Goal: Check status: Check status

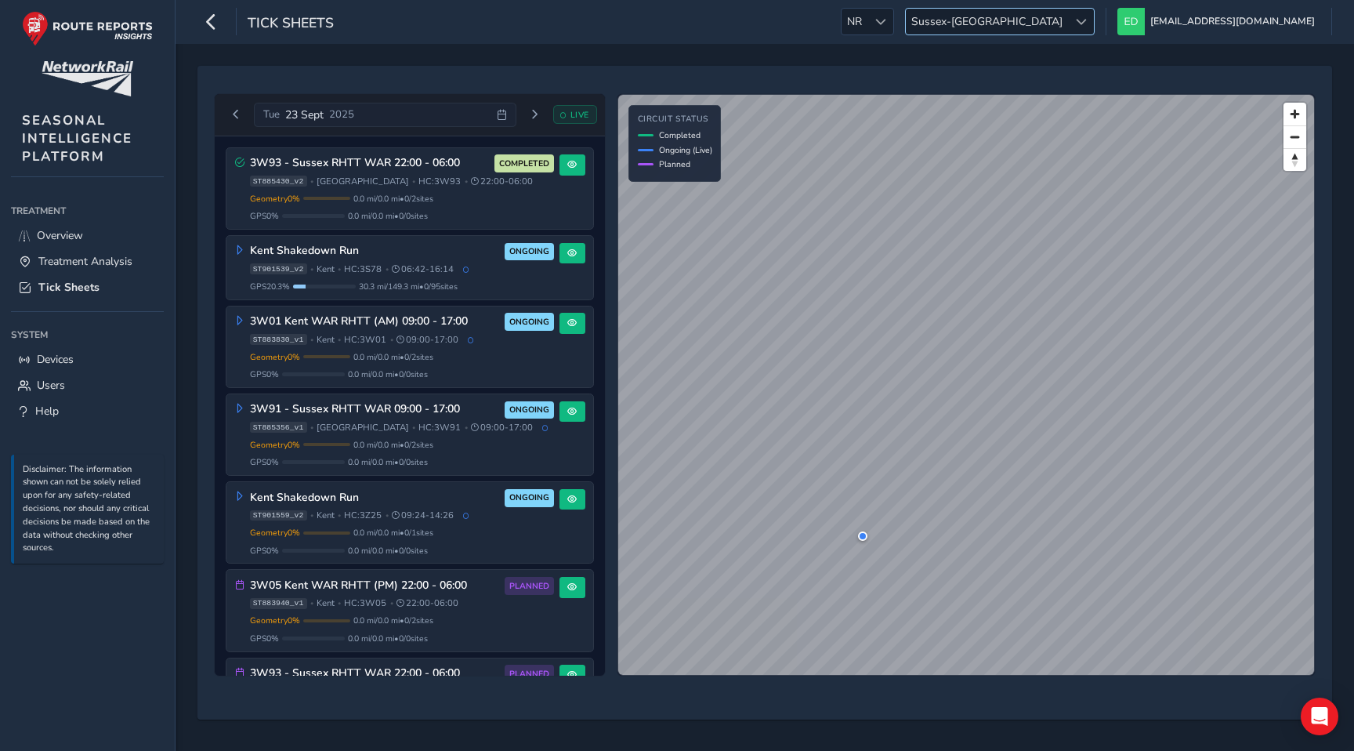
click at [1068, 19] on span "Sussex-[GEOGRAPHIC_DATA]" at bounding box center [987, 22] width 162 height 26
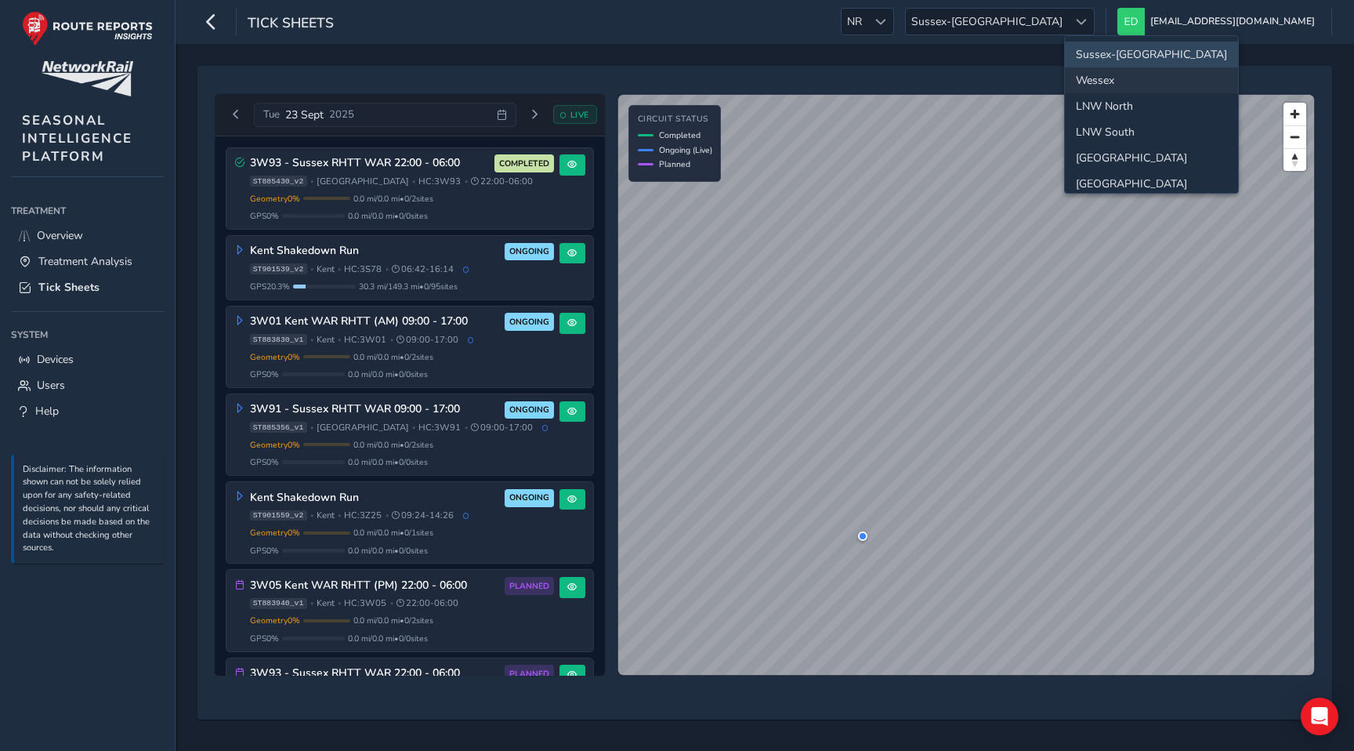
click at [1123, 82] on li "Wessex" at bounding box center [1151, 80] width 173 height 26
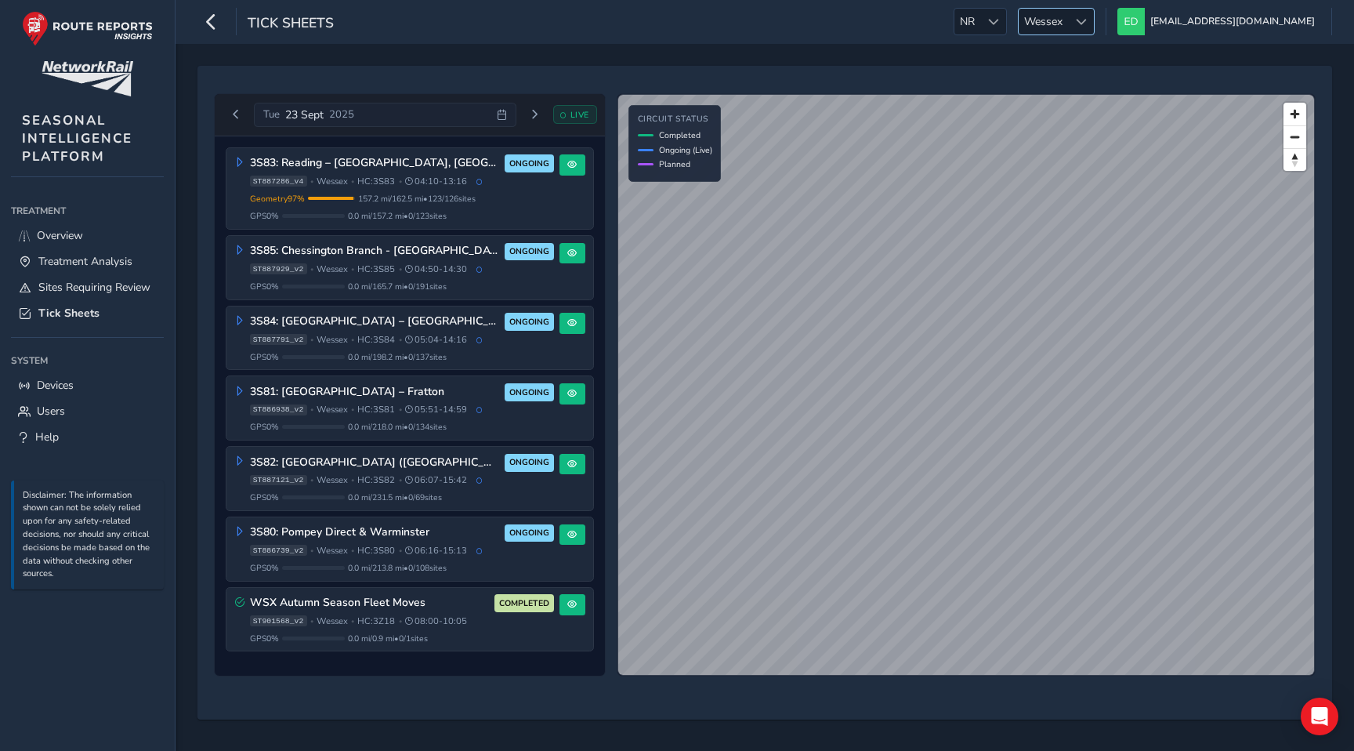
click at [1094, 26] on div at bounding box center [1081, 22] width 26 height 26
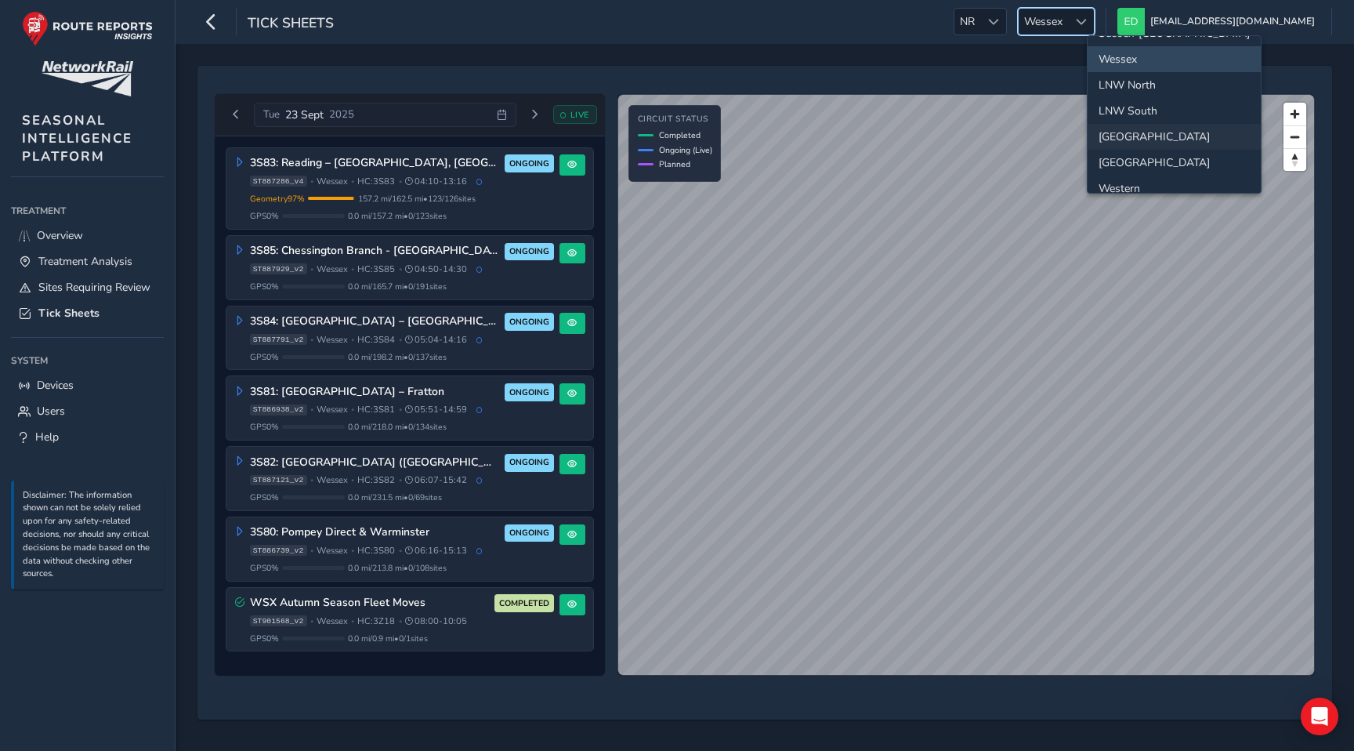
scroll to position [44, 0]
click at [1141, 160] on li "Western" at bounding box center [1174, 166] width 173 height 26
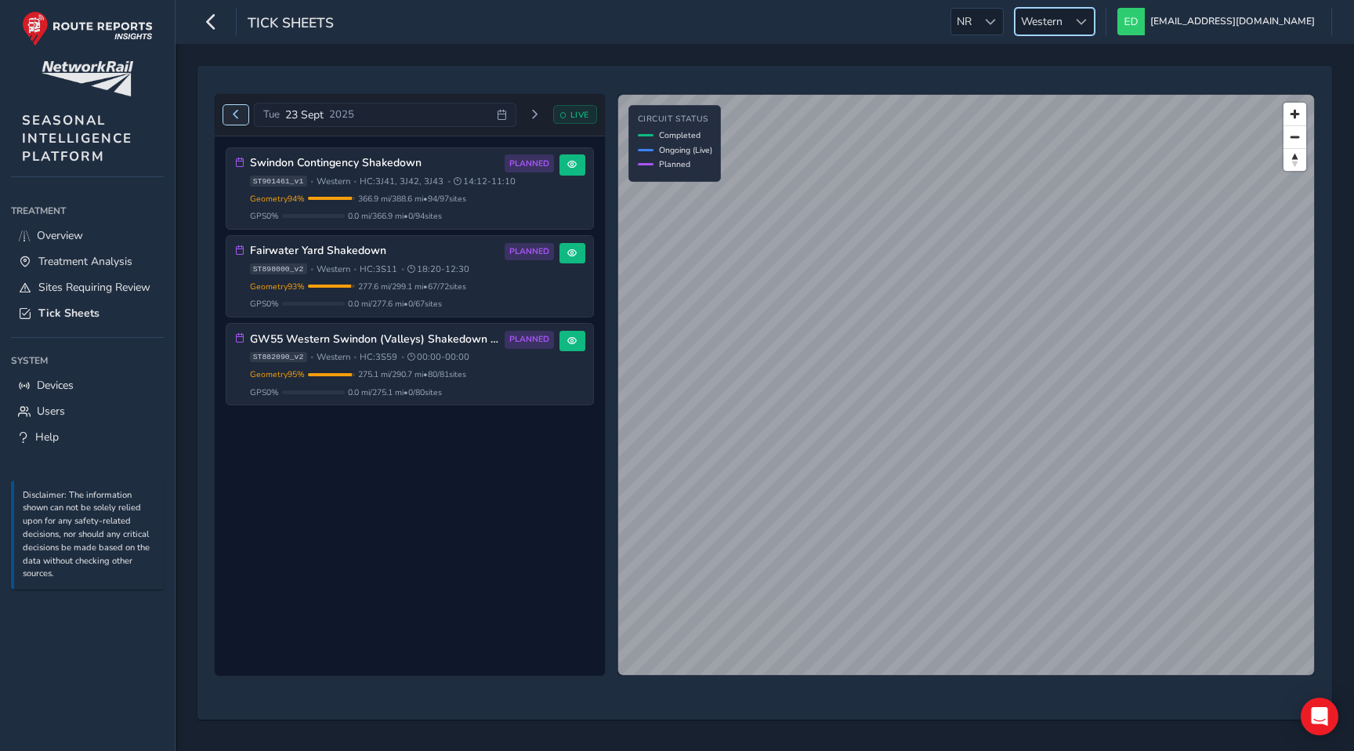
click at [234, 120] on button "Previous day" at bounding box center [236, 115] width 26 height 20
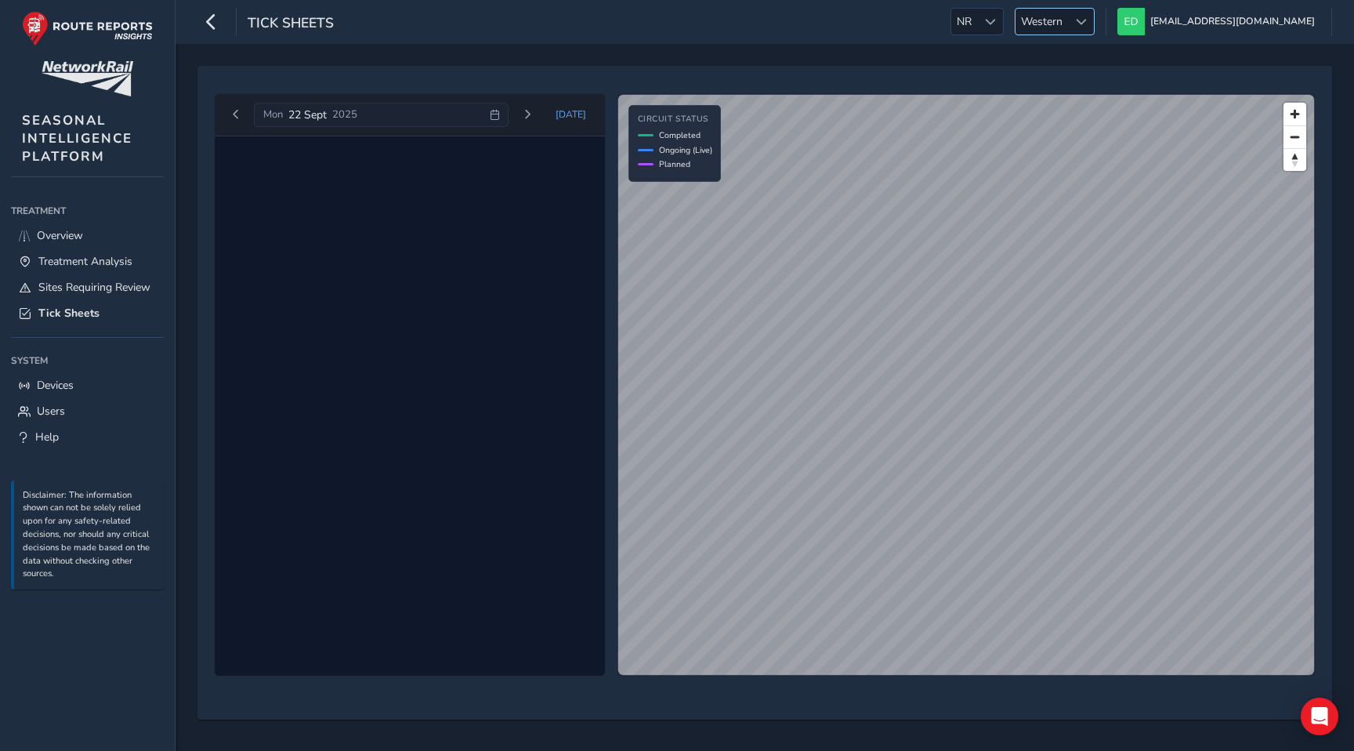
click at [1068, 15] on span "Western" at bounding box center [1042, 22] width 53 height 26
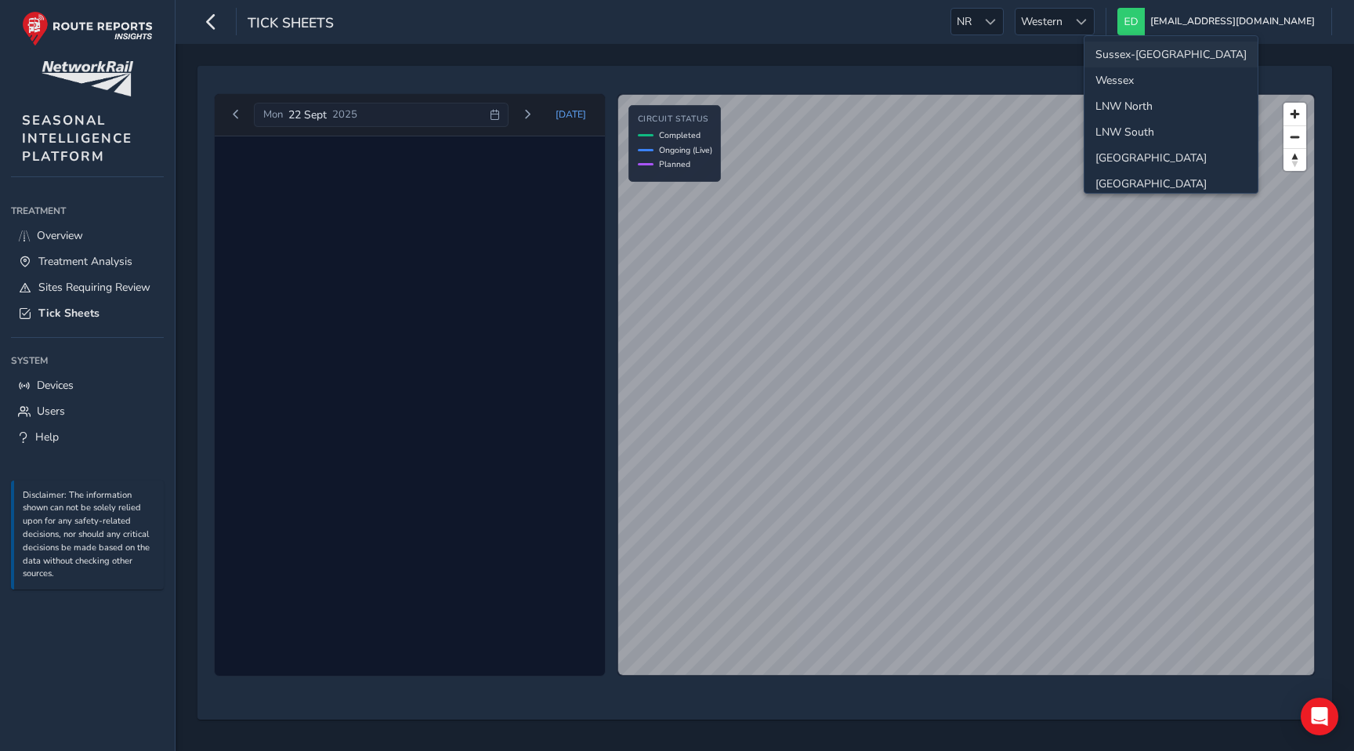
click at [1127, 53] on li "Sussex-[GEOGRAPHIC_DATA]" at bounding box center [1171, 55] width 173 height 26
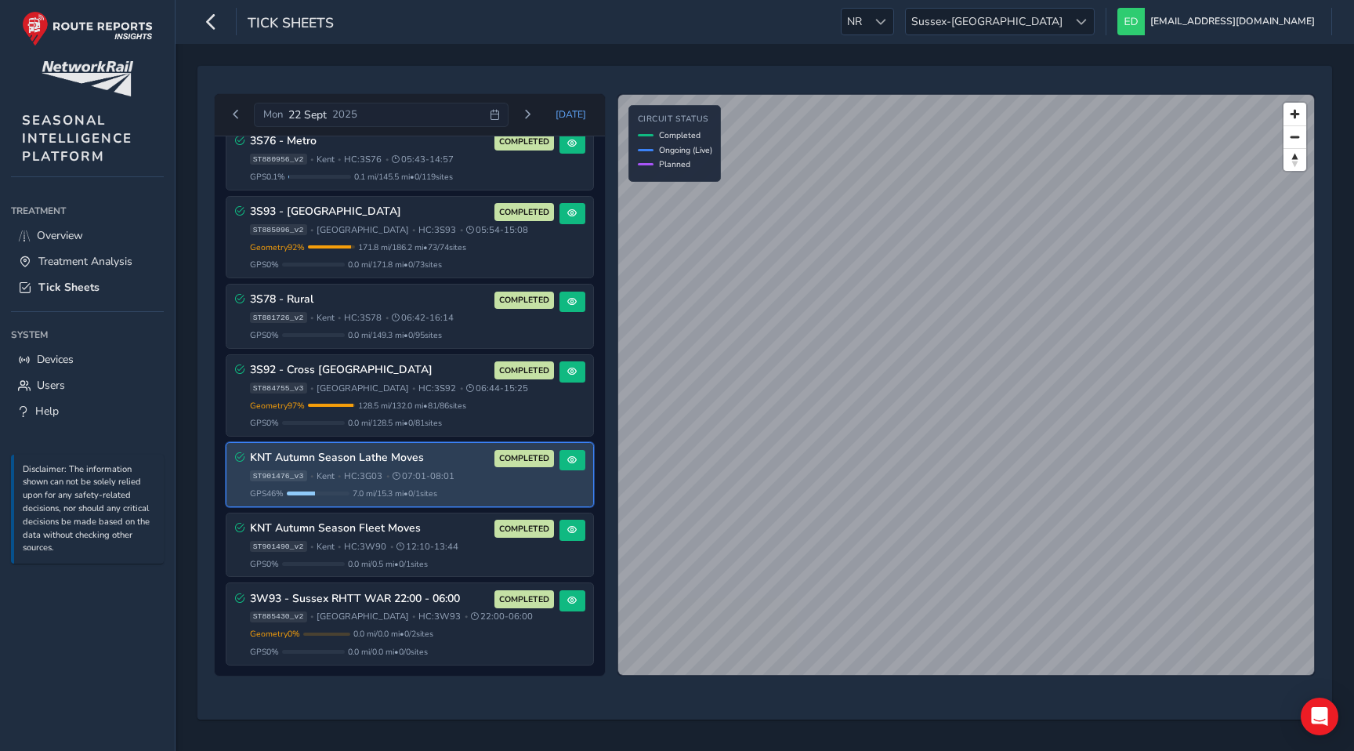
scroll to position [238, 0]
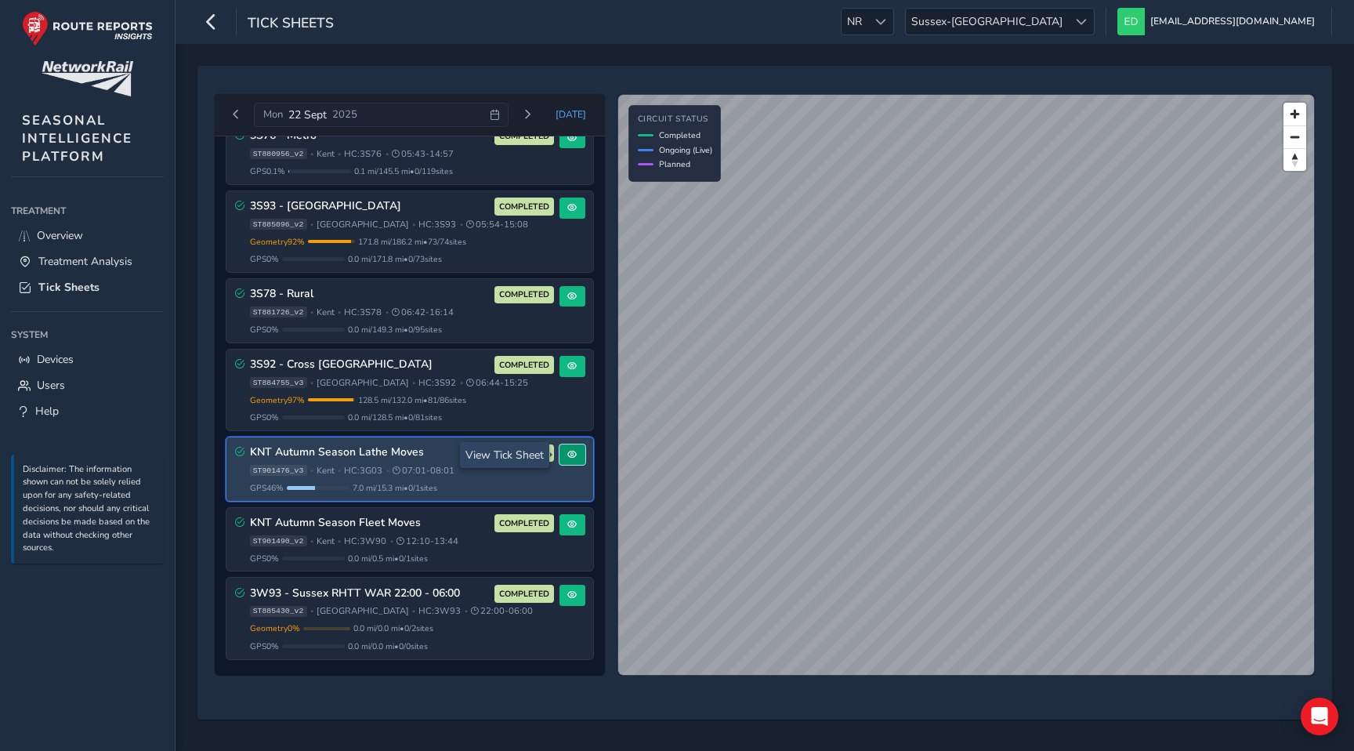
click at [567, 455] on span at bounding box center [571, 454] width 9 height 9
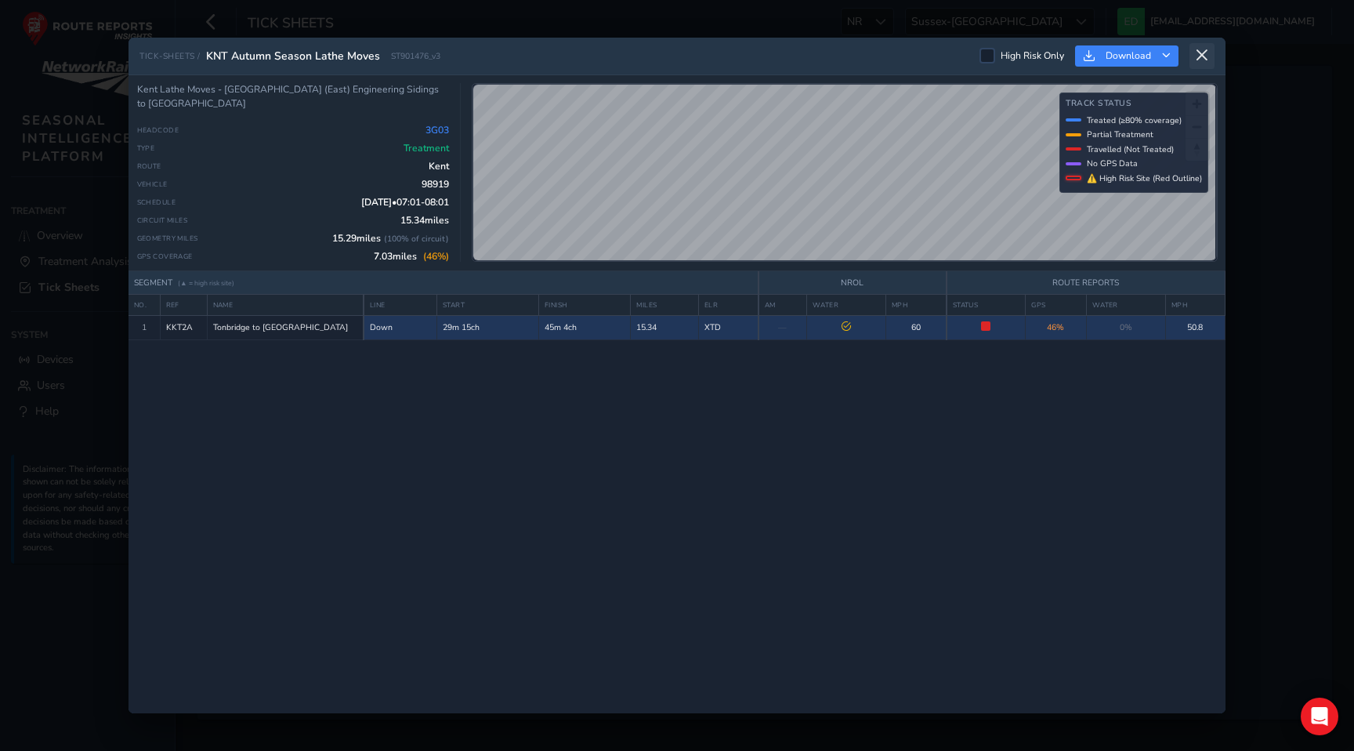
click at [1207, 50] on icon at bounding box center [1202, 56] width 14 height 14
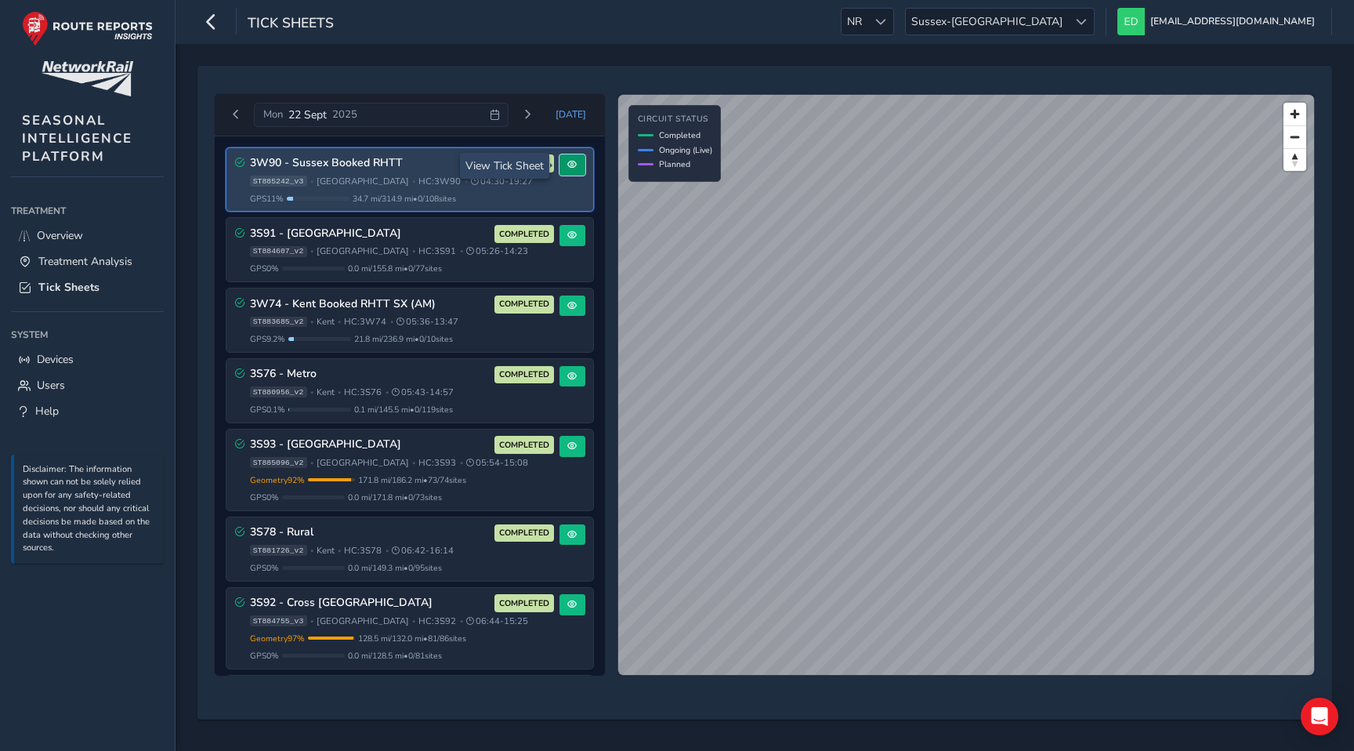
click at [568, 174] on button at bounding box center [573, 164] width 26 height 21
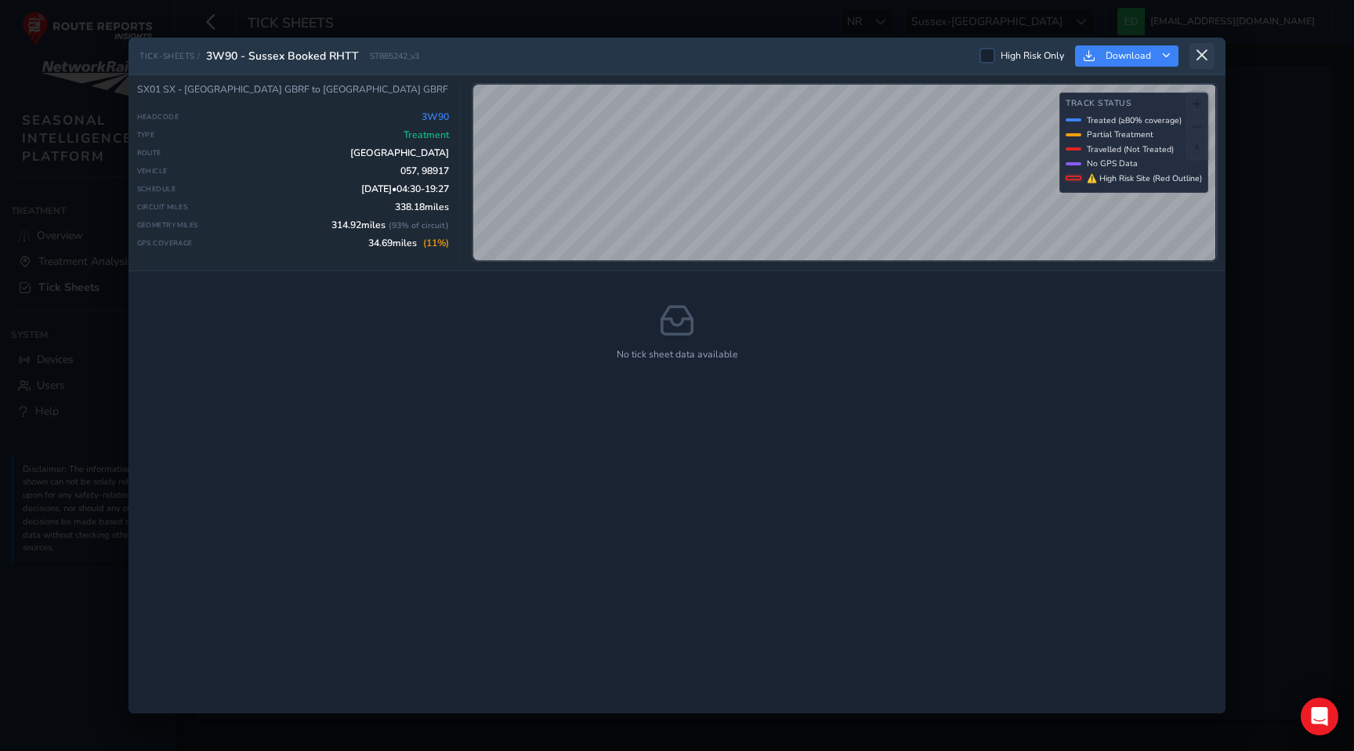
click at [1205, 52] on icon at bounding box center [1202, 56] width 14 height 14
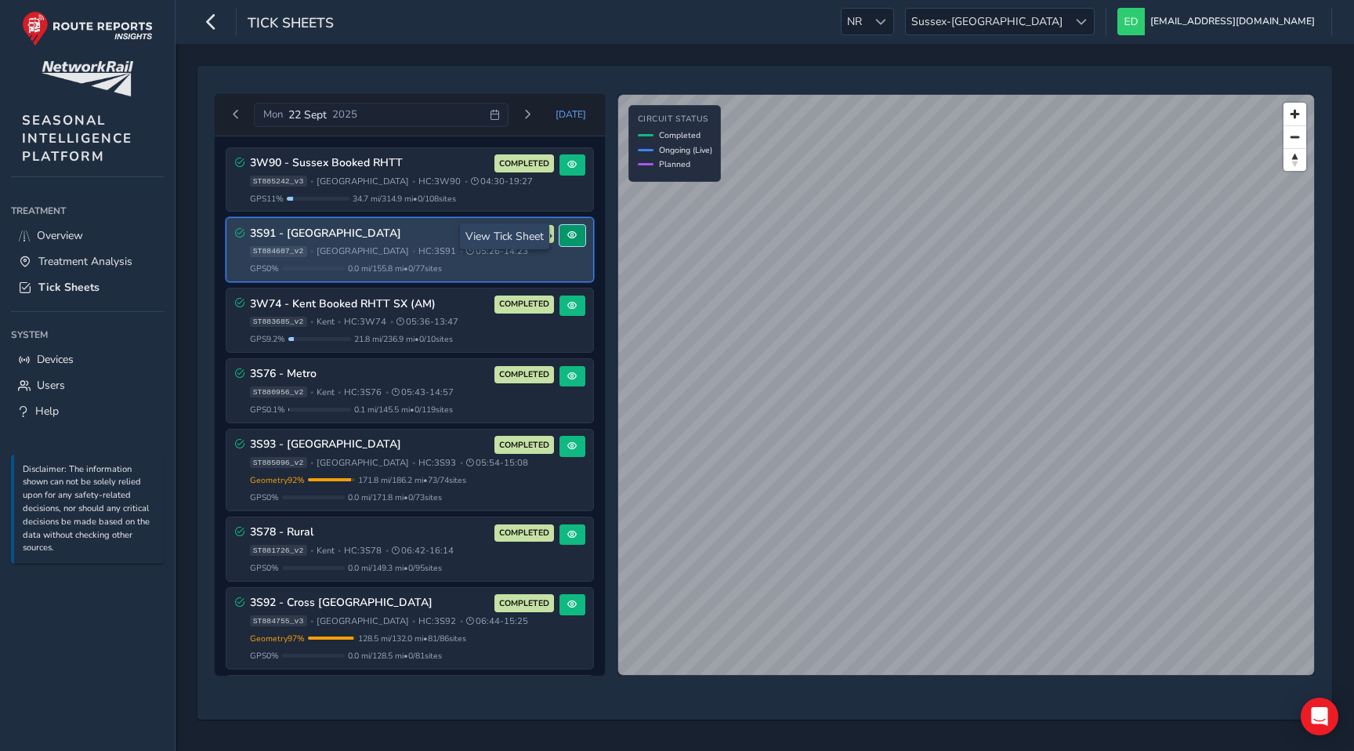
click at [574, 236] on button at bounding box center [573, 235] width 26 height 21
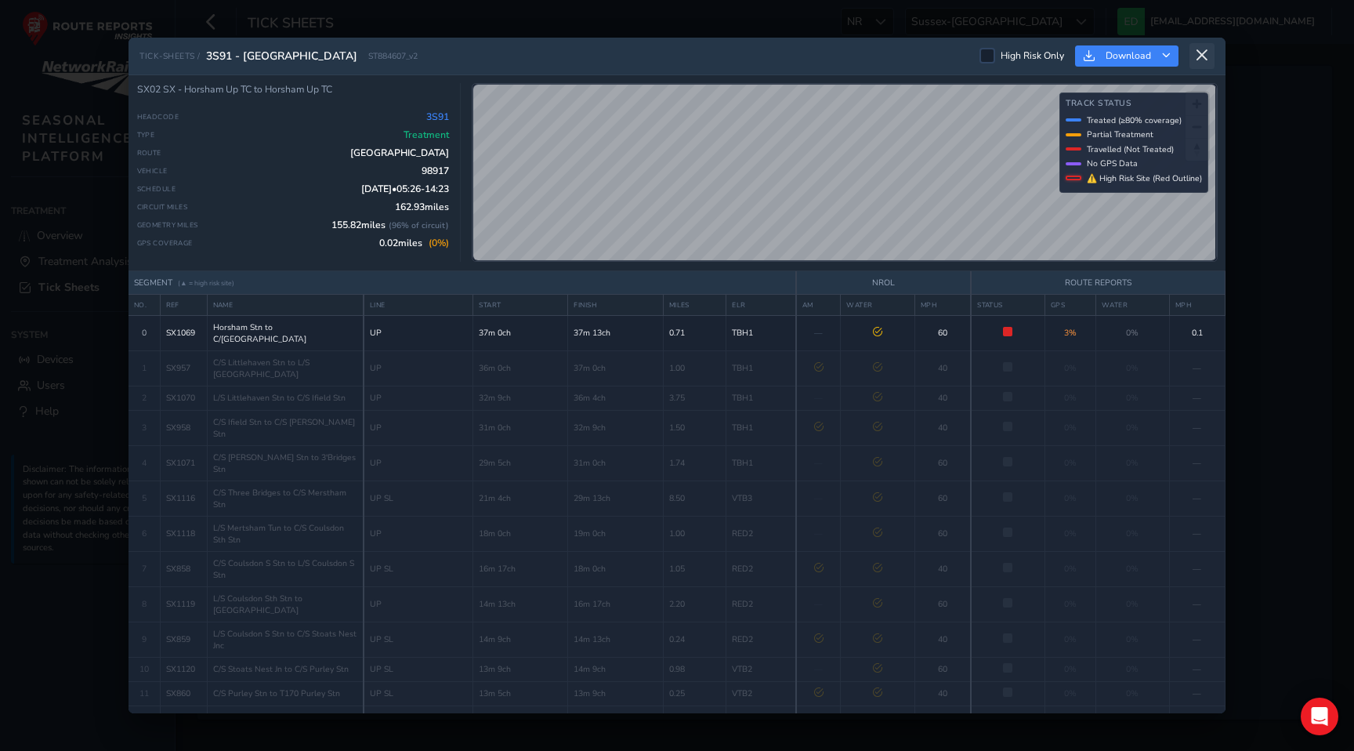
click at [1194, 54] on button at bounding box center [1202, 56] width 25 height 26
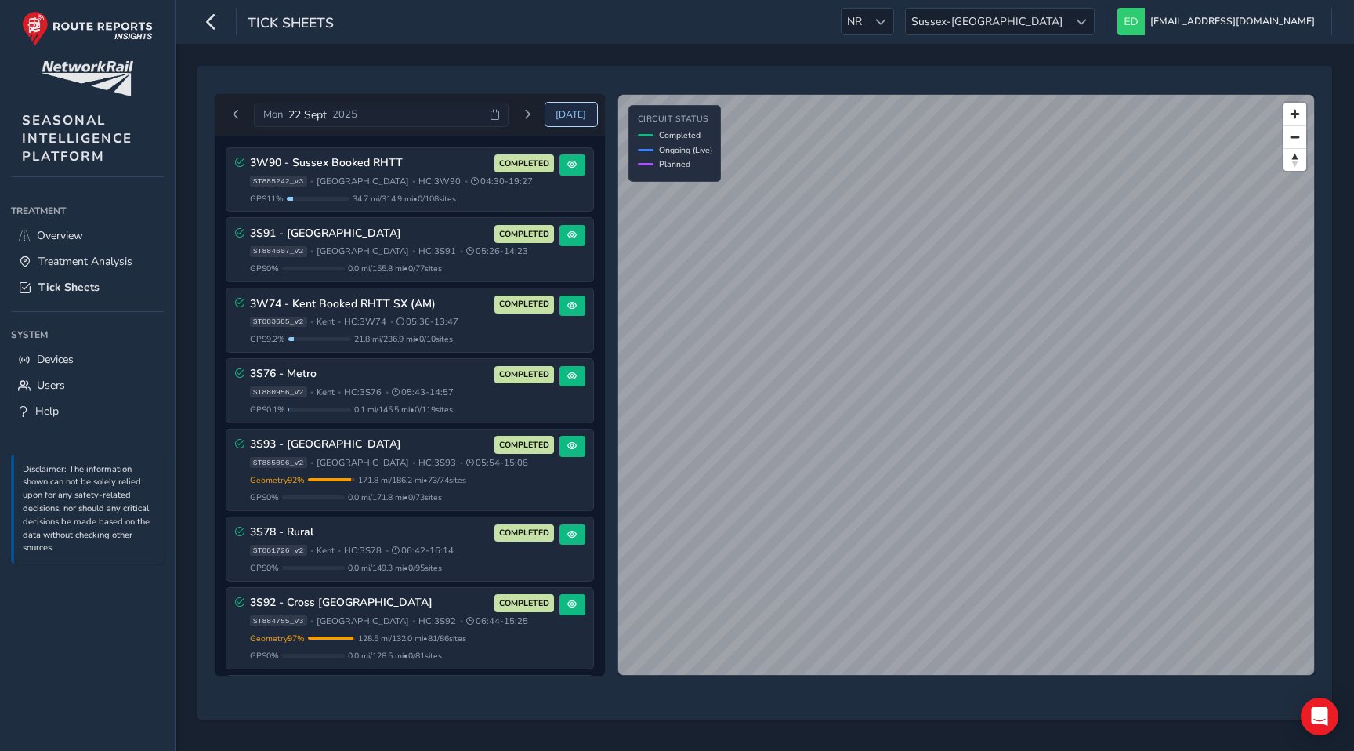
click at [578, 111] on span "[DATE]" at bounding box center [571, 114] width 31 height 13
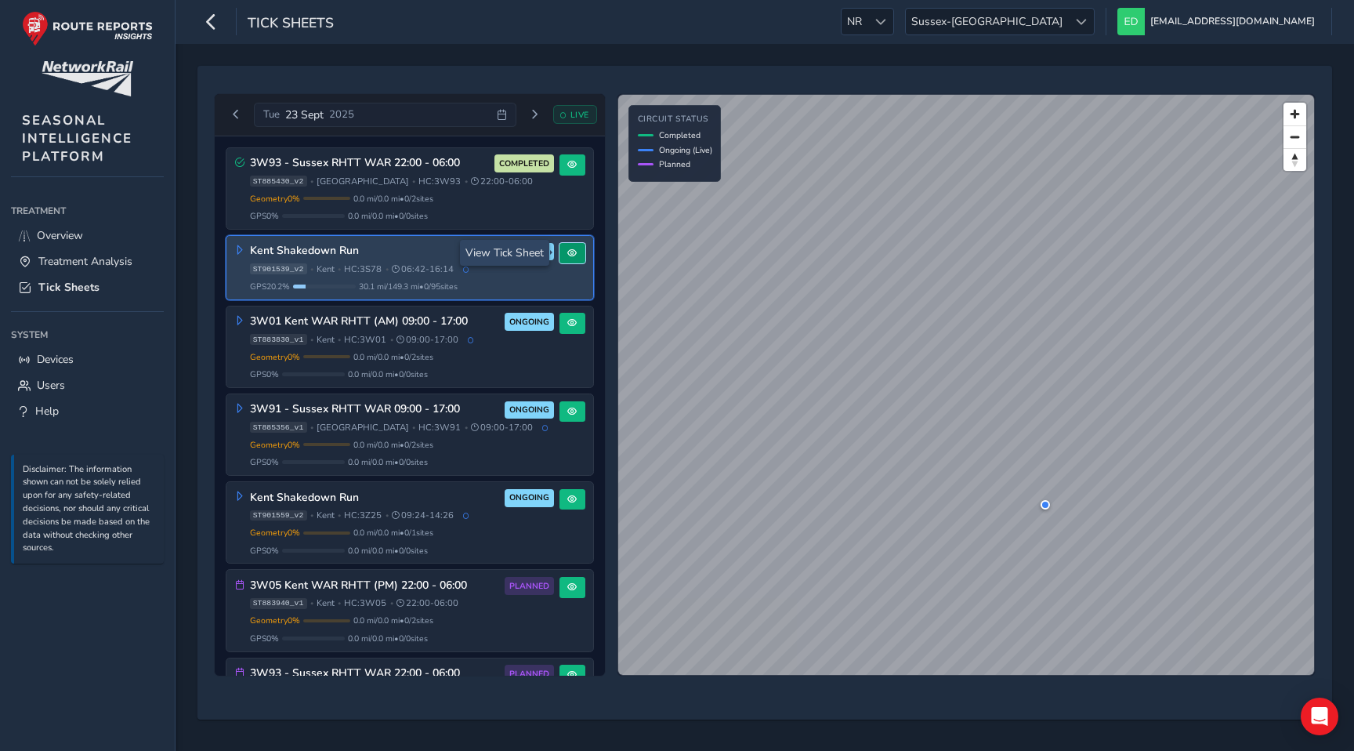
click at [567, 251] on span at bounding box center [571, 252] width 9 height 9
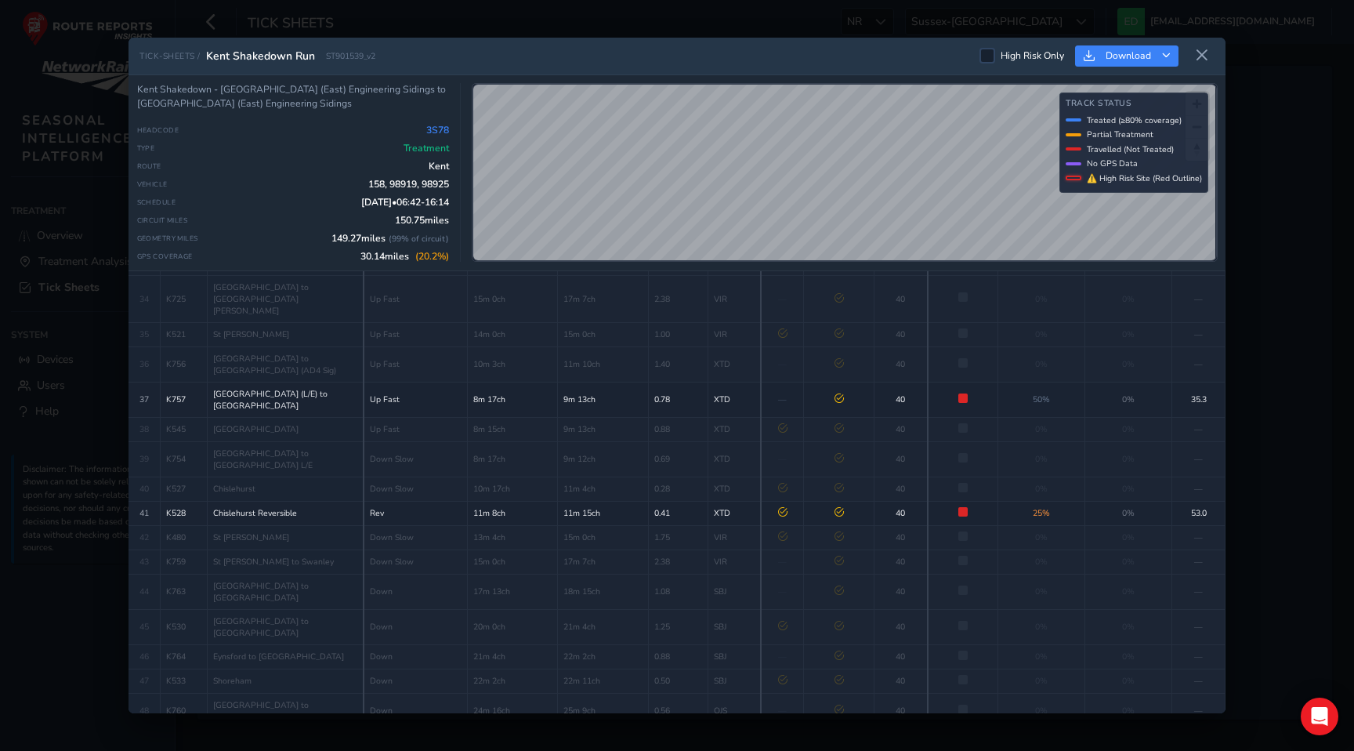
scroll to position [958, 0]
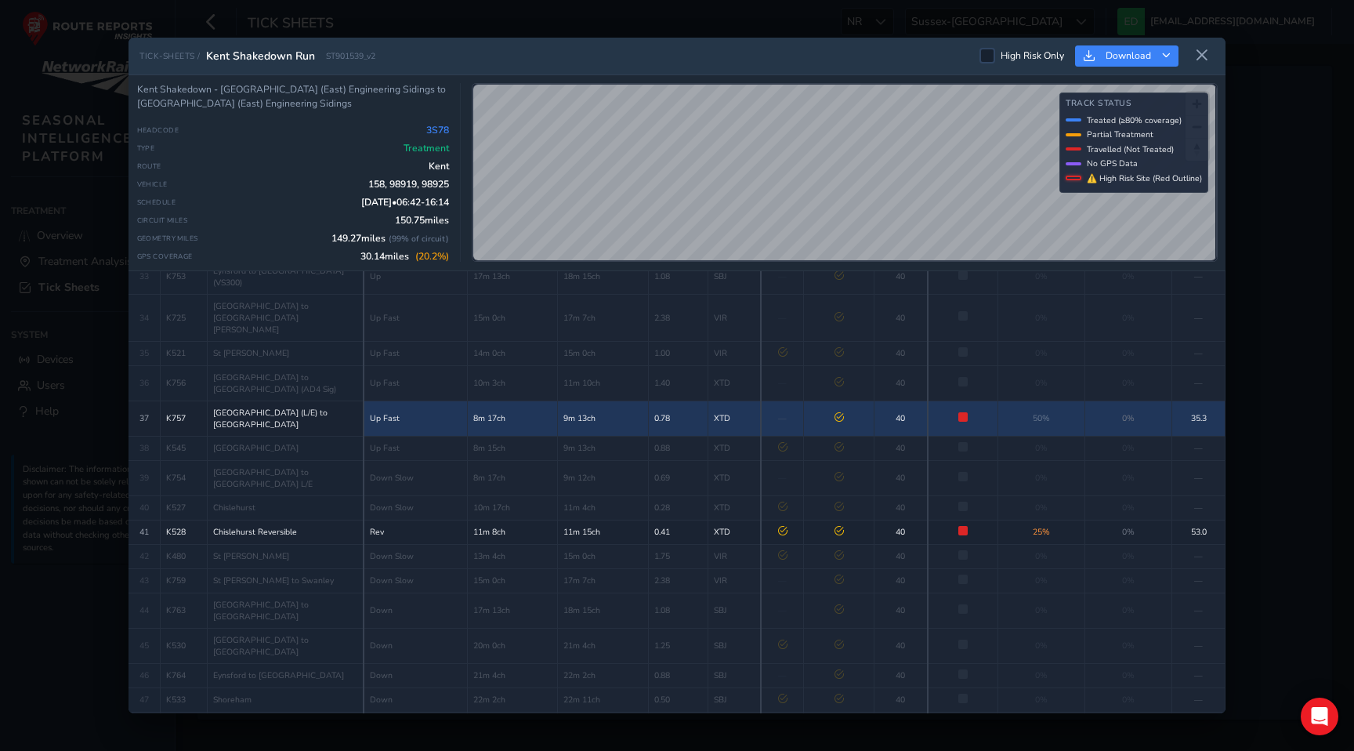
click at [763, 401] on td "—" at bounding box center [782, 418] width 43 height 35
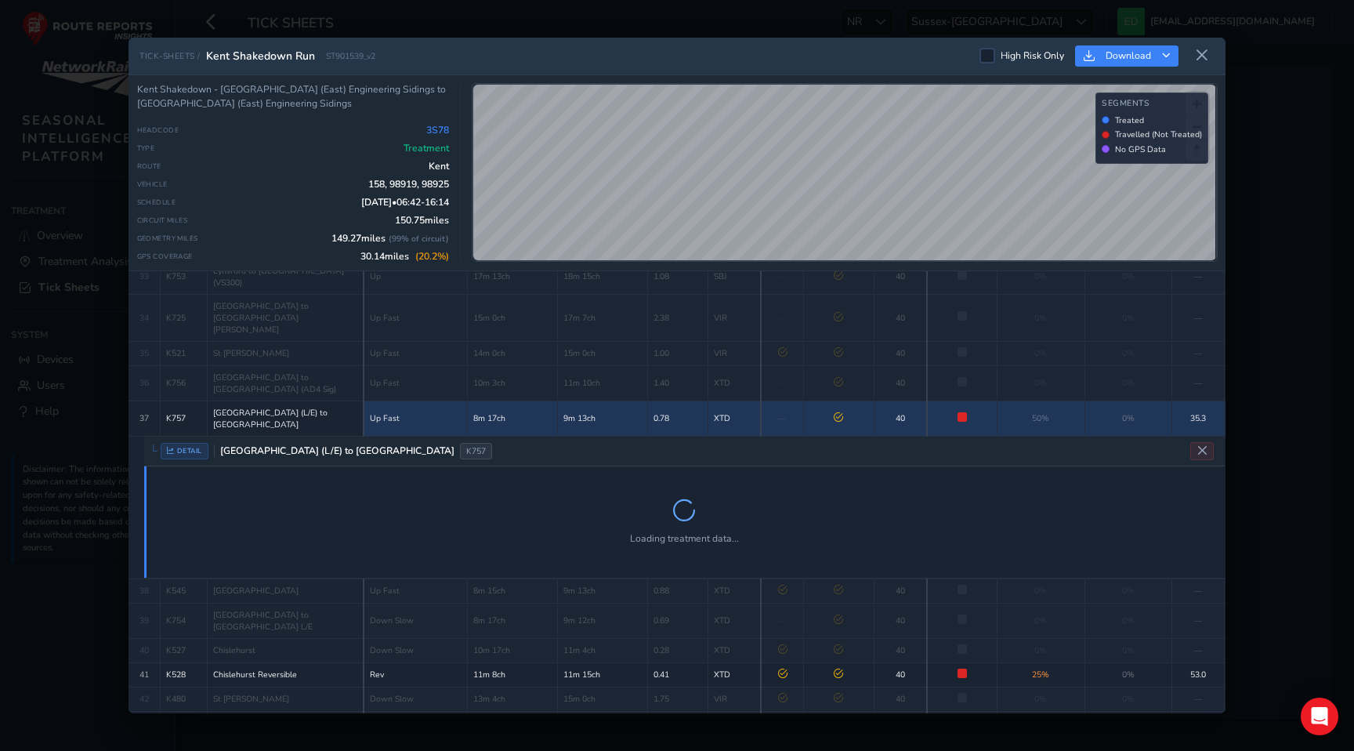
scroll to position [977, 0]
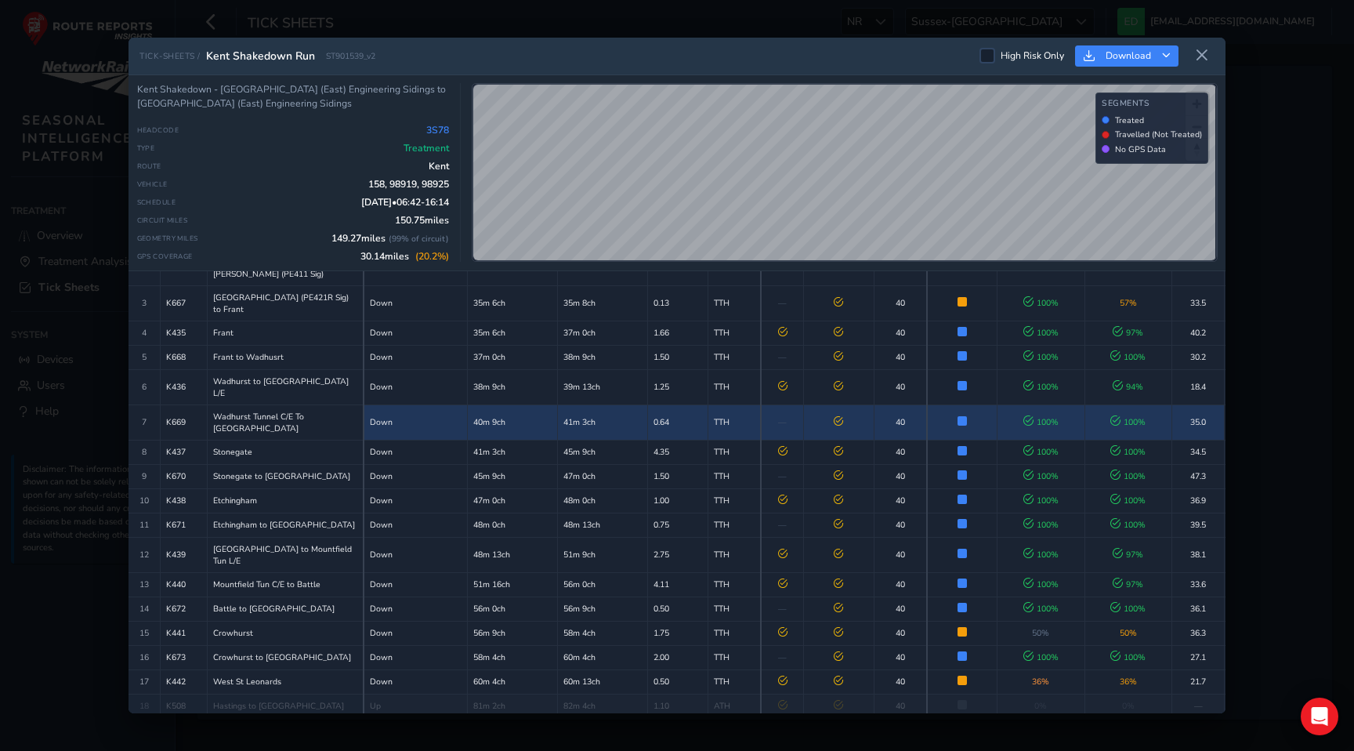
click at [663, 404] on td "0.64" at bounding box center [678, 421] width 60 height 35
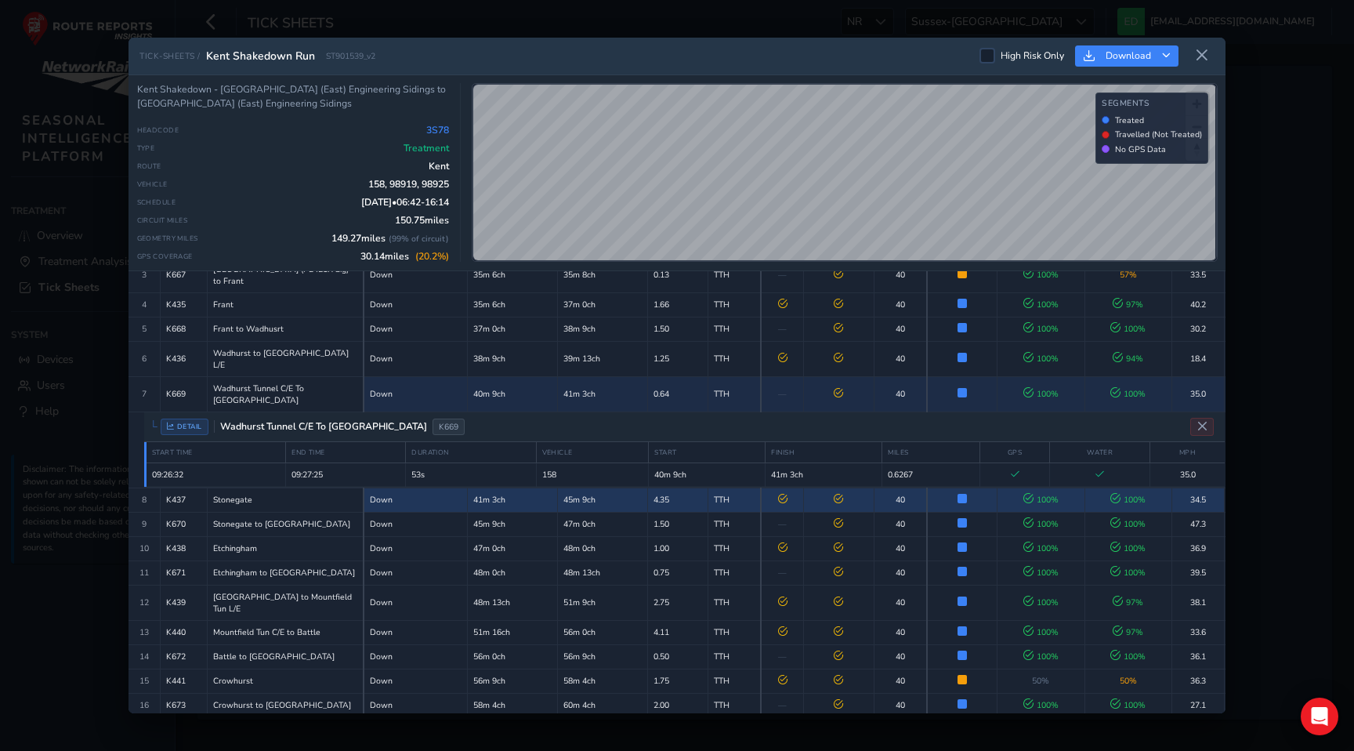
scroll to position [161, 0]
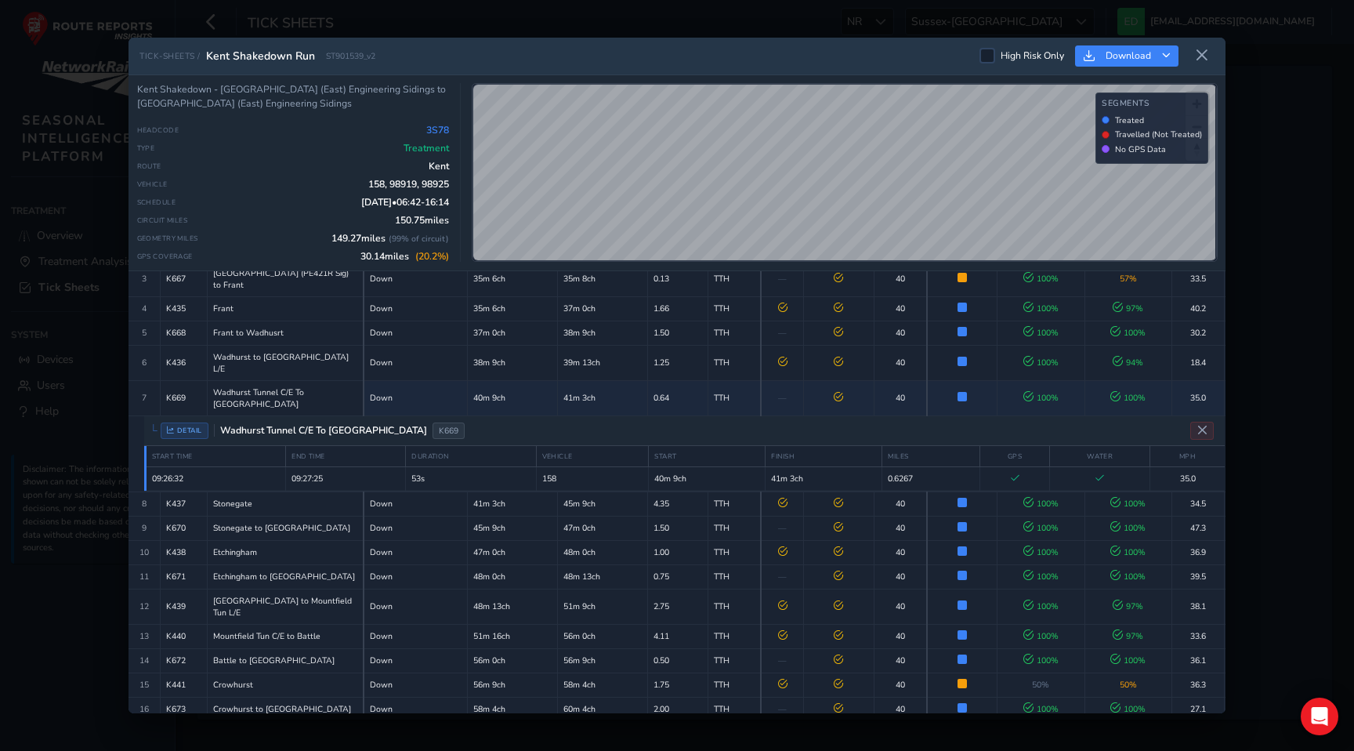
click at [651, 416] on div "DETAIL Wadhurst Tunnel C/E To Stonegate K669" at bounding box center [684, 431] width 1081 height 30
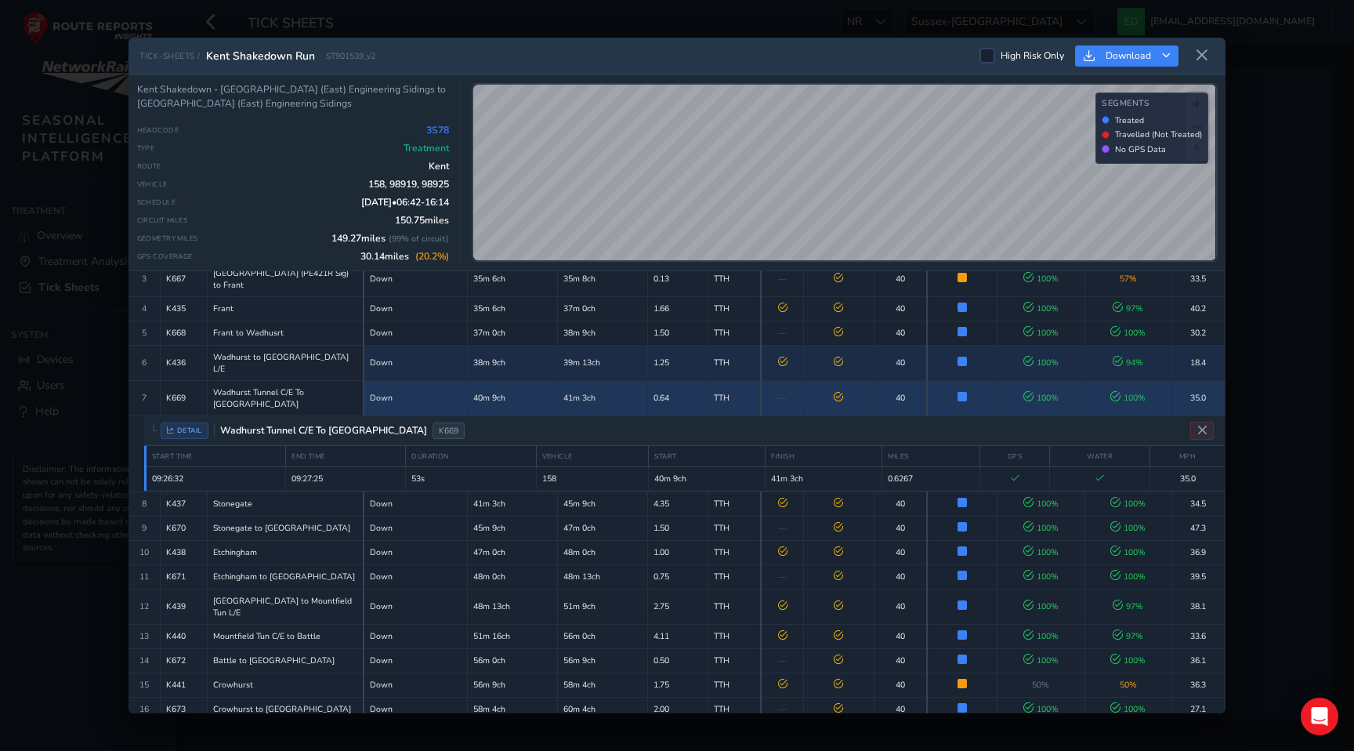
click at [655, 350] on td "1.25" at bounding box center [678, 362] width 60 height 35
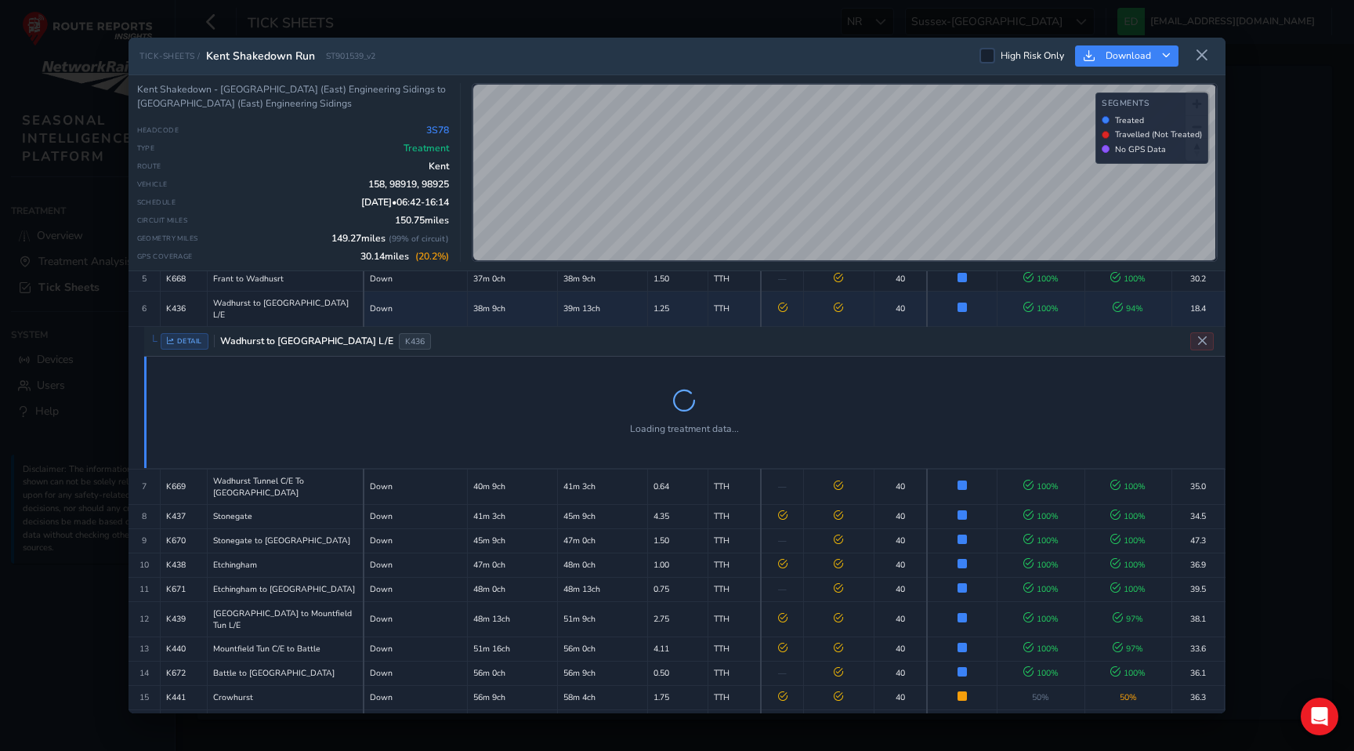
scroll to position [216, 0]
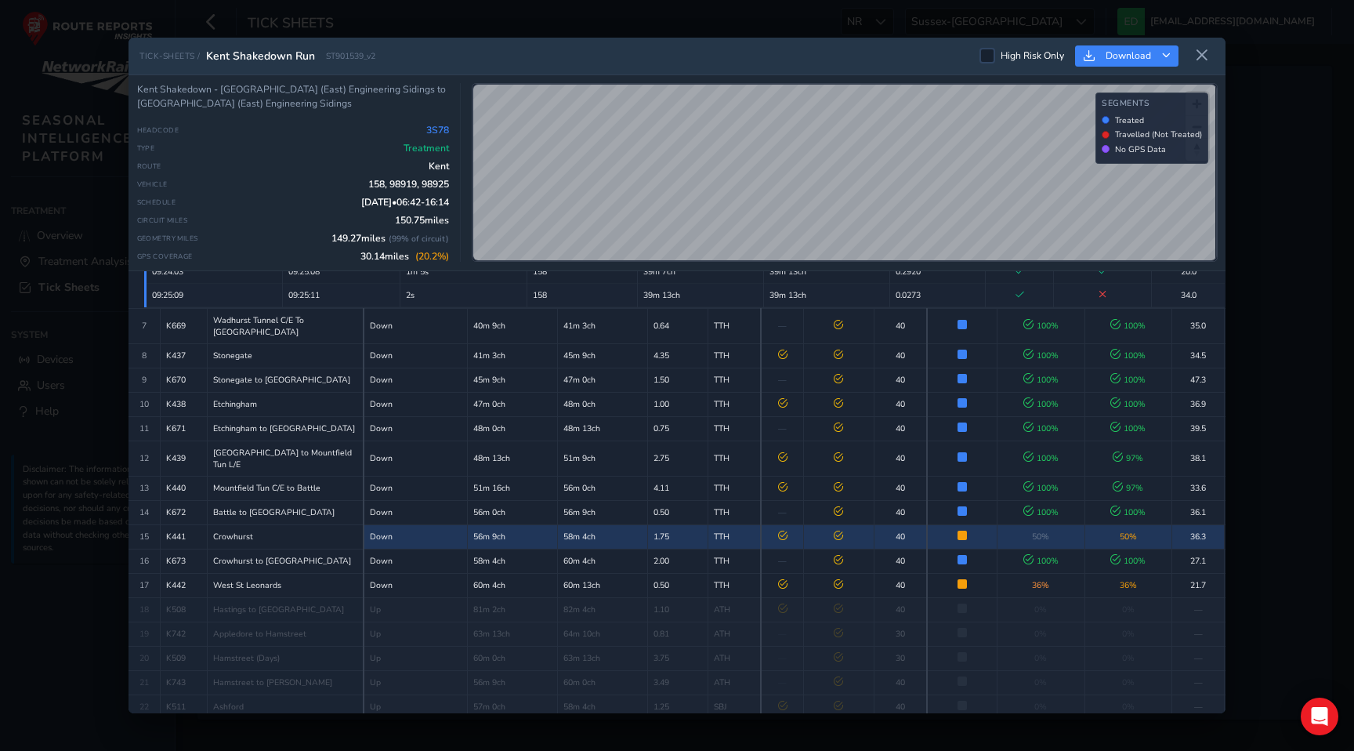
click at [599, 524] on td "58m 4ch" at bounding box center [603, 536] width 90 height 24
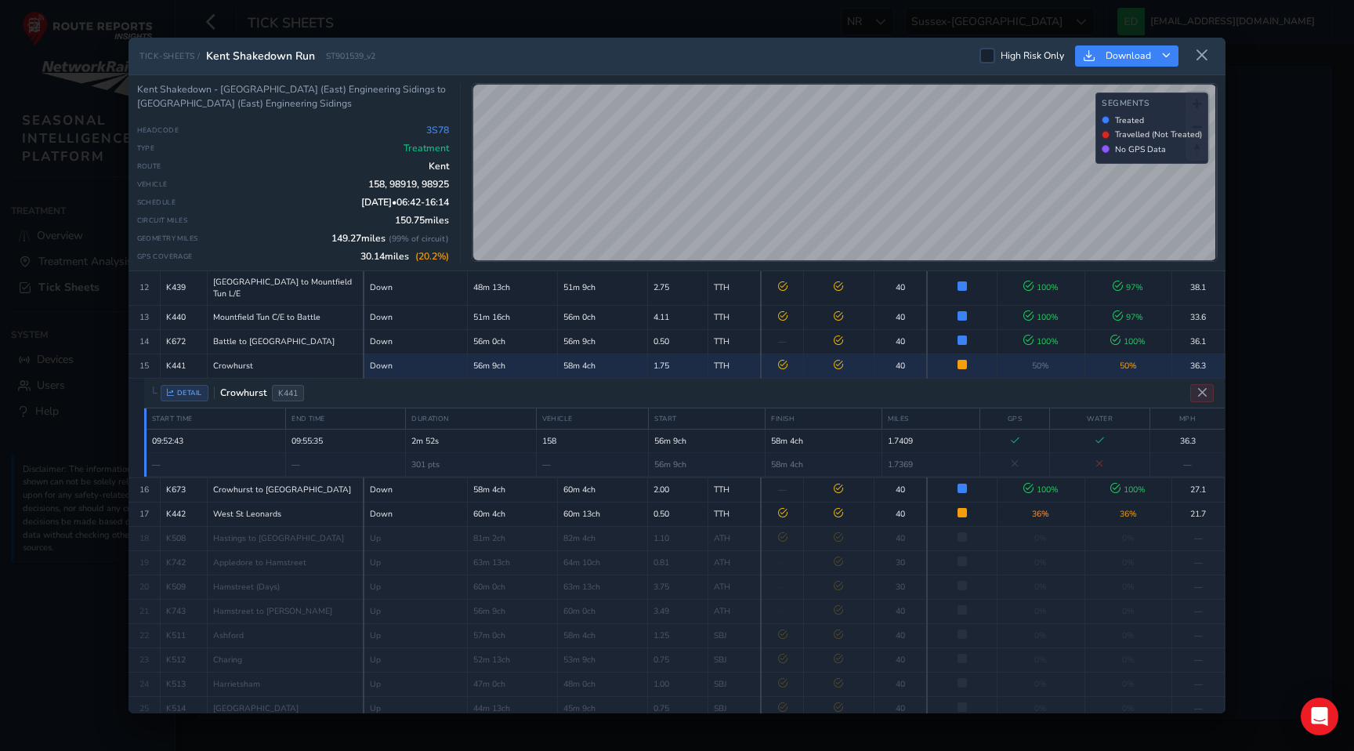
scroll to position [431, 0]
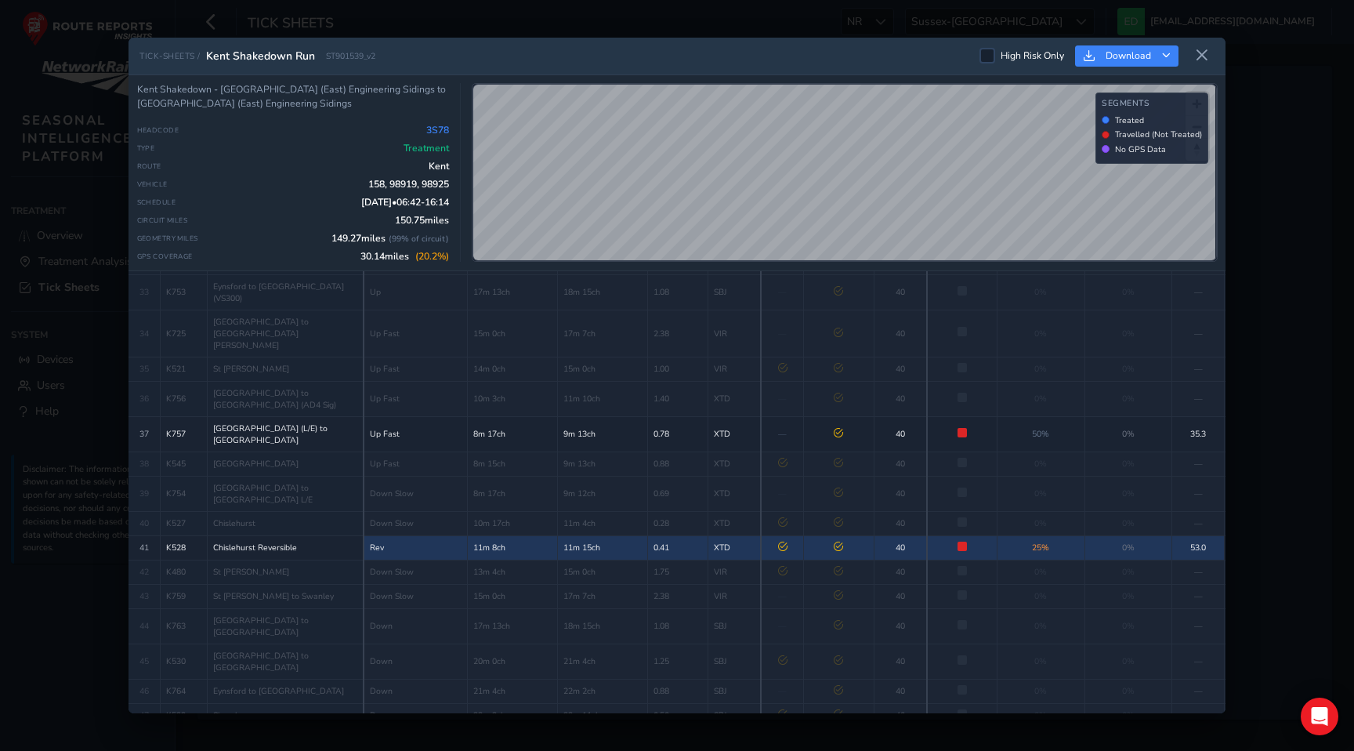
click at [583, 535] on td "11m 15ch" at bounding box center [603, 547] width 90 height 24
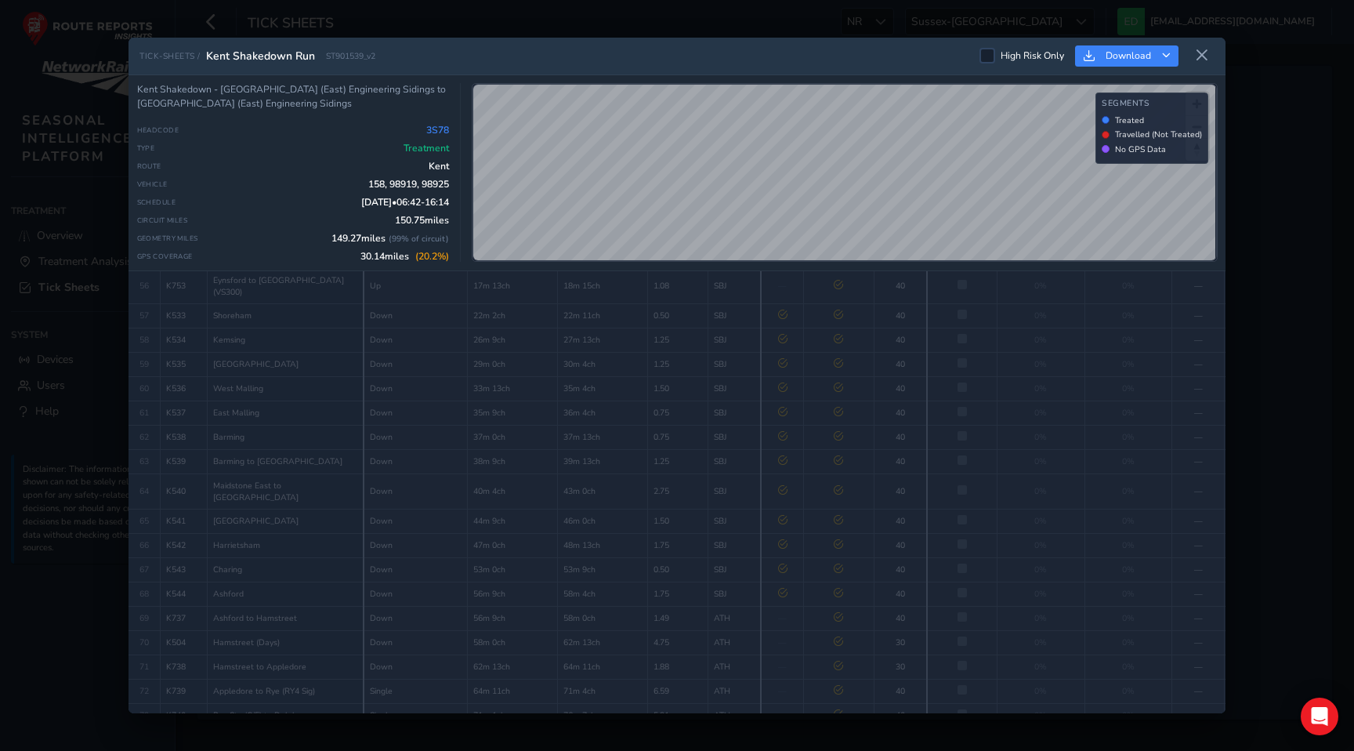
scroll to position [2066, 0]
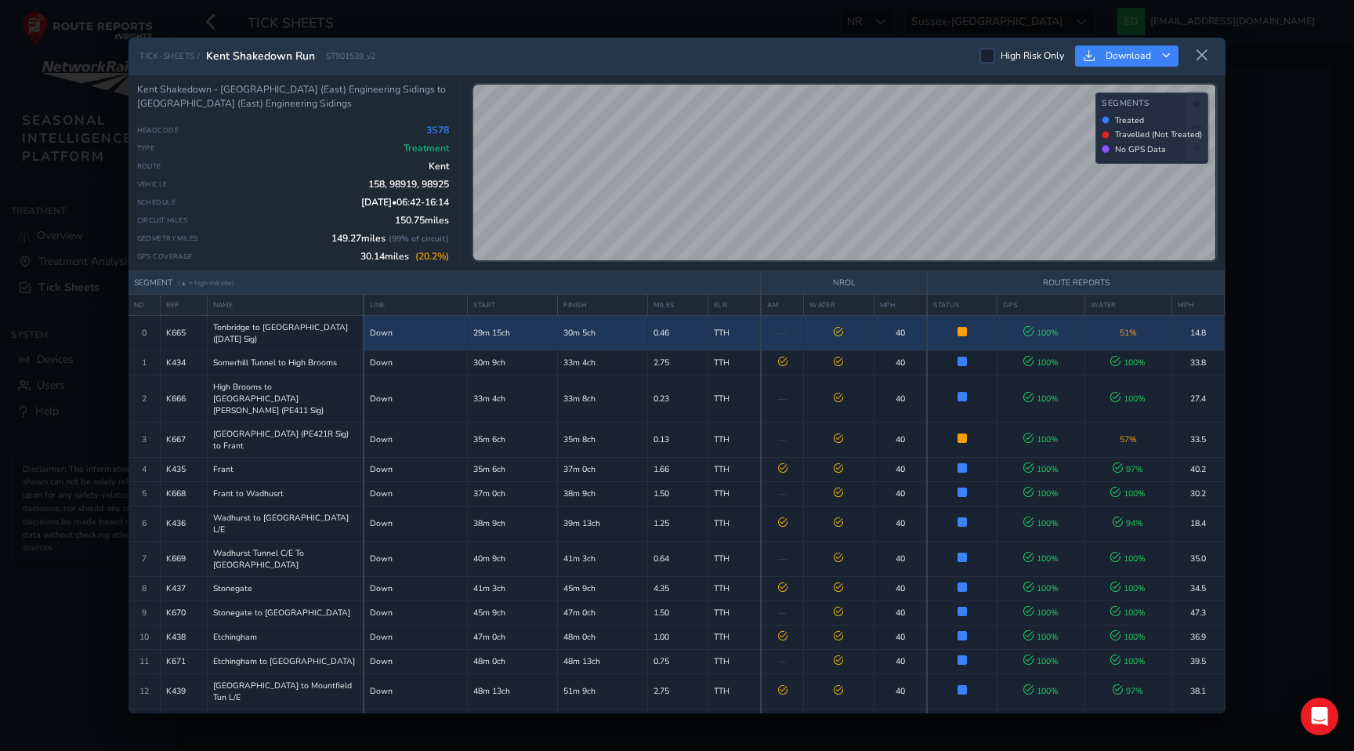
click at [580, 334] on td "30m 5ch" at bounding box center [603, 332] width 90 height 35
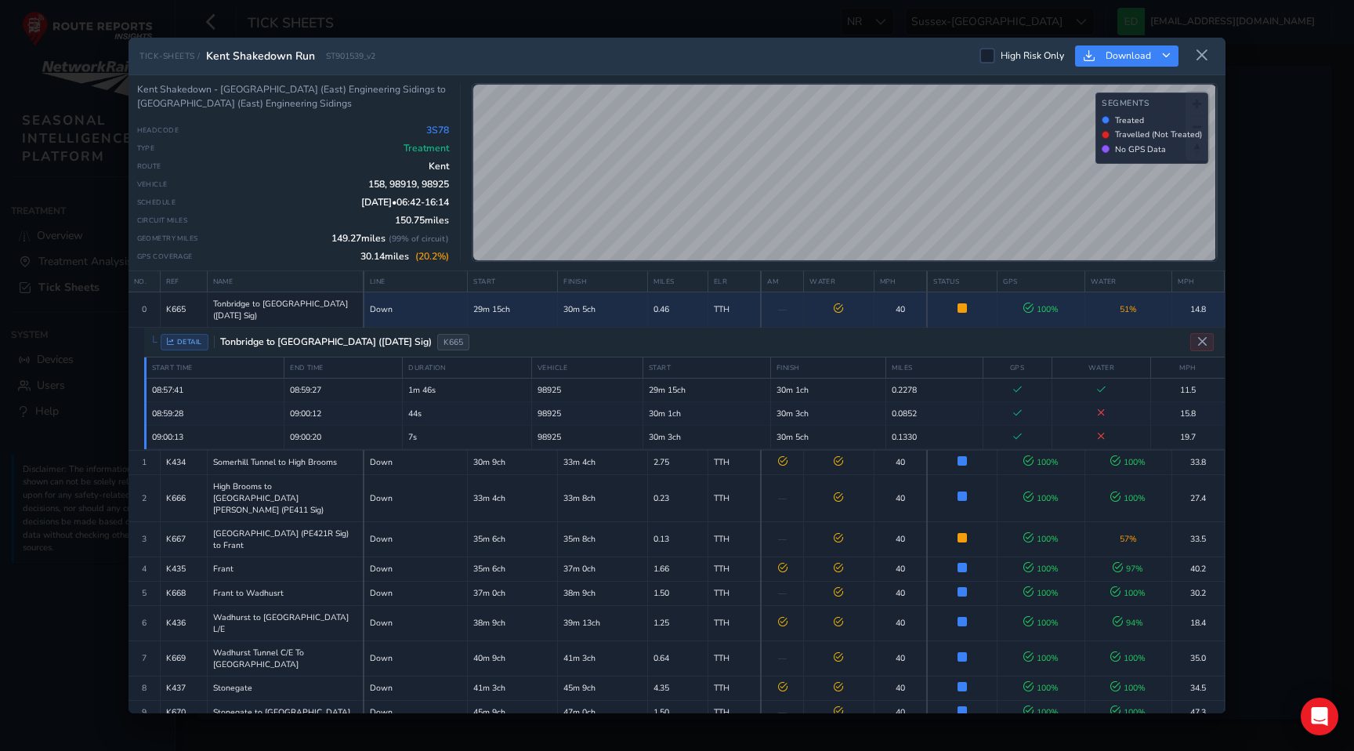
scroll to position [43, 0]
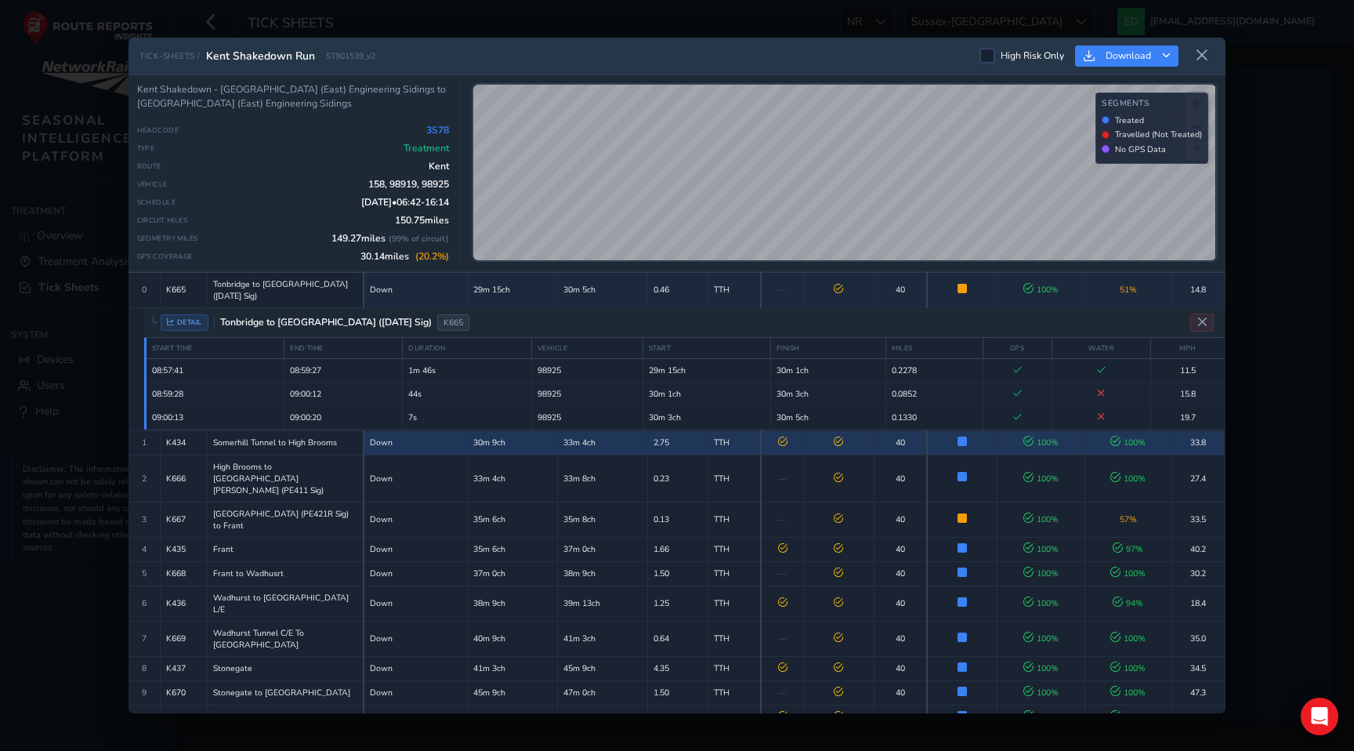
click at [588, 447] on td "33m 4ch" at bounding box center [603, 442] width 90 height 24
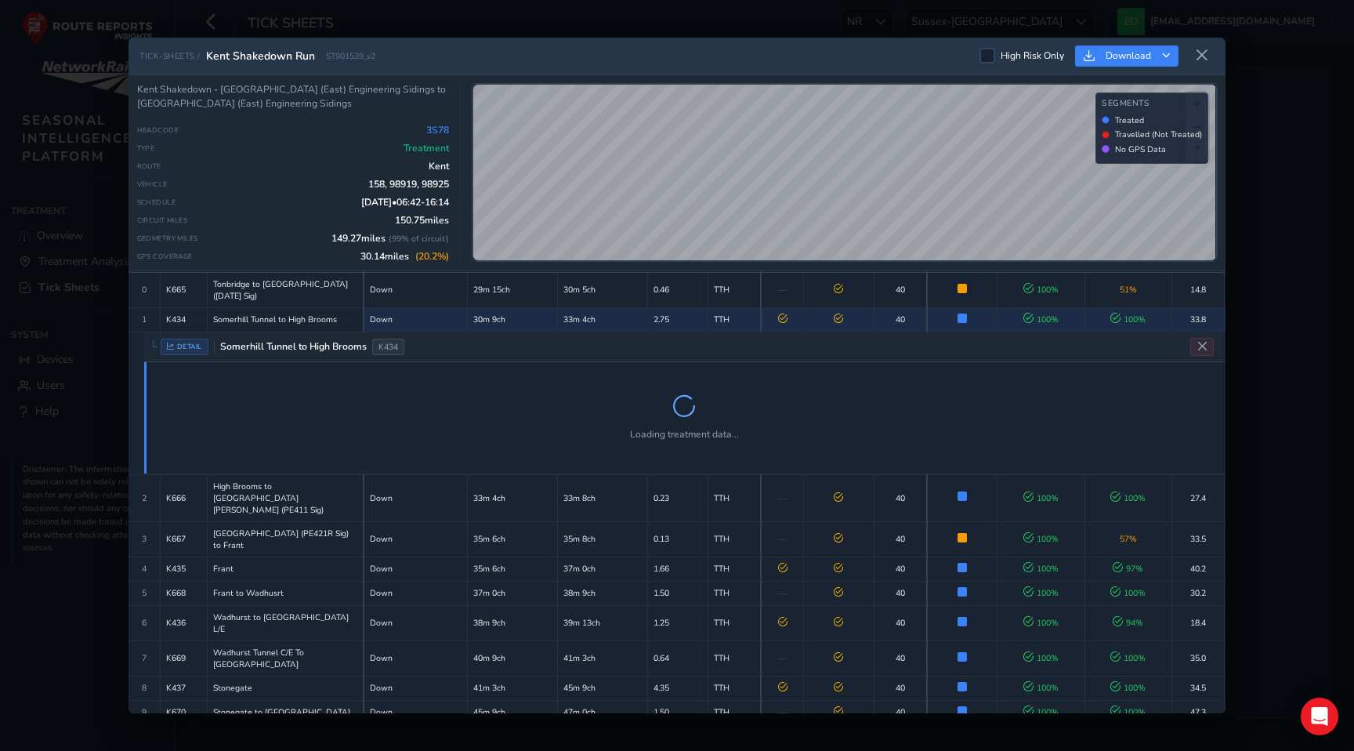
scroll to position [77, 0]
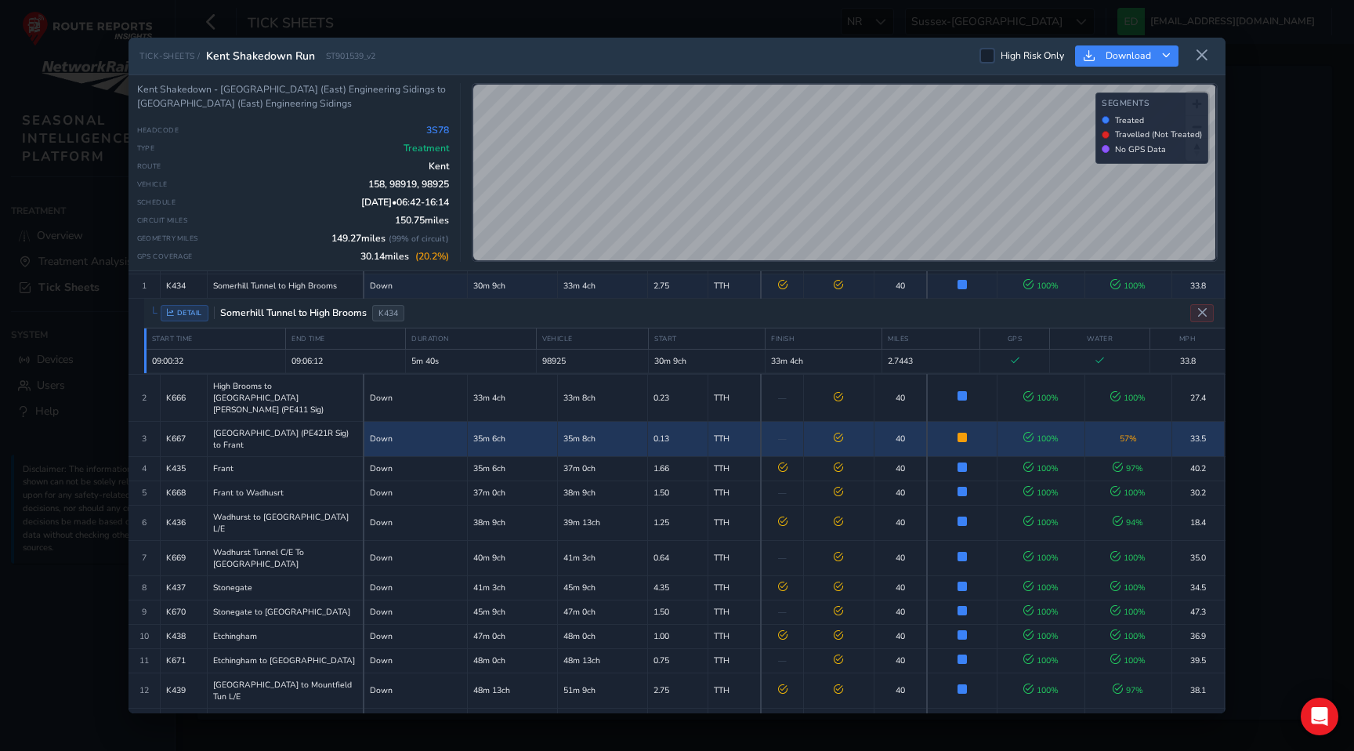
click at [586, 427] on td "35m 8ch" at bounding box center [603, 438] width 90 height 35
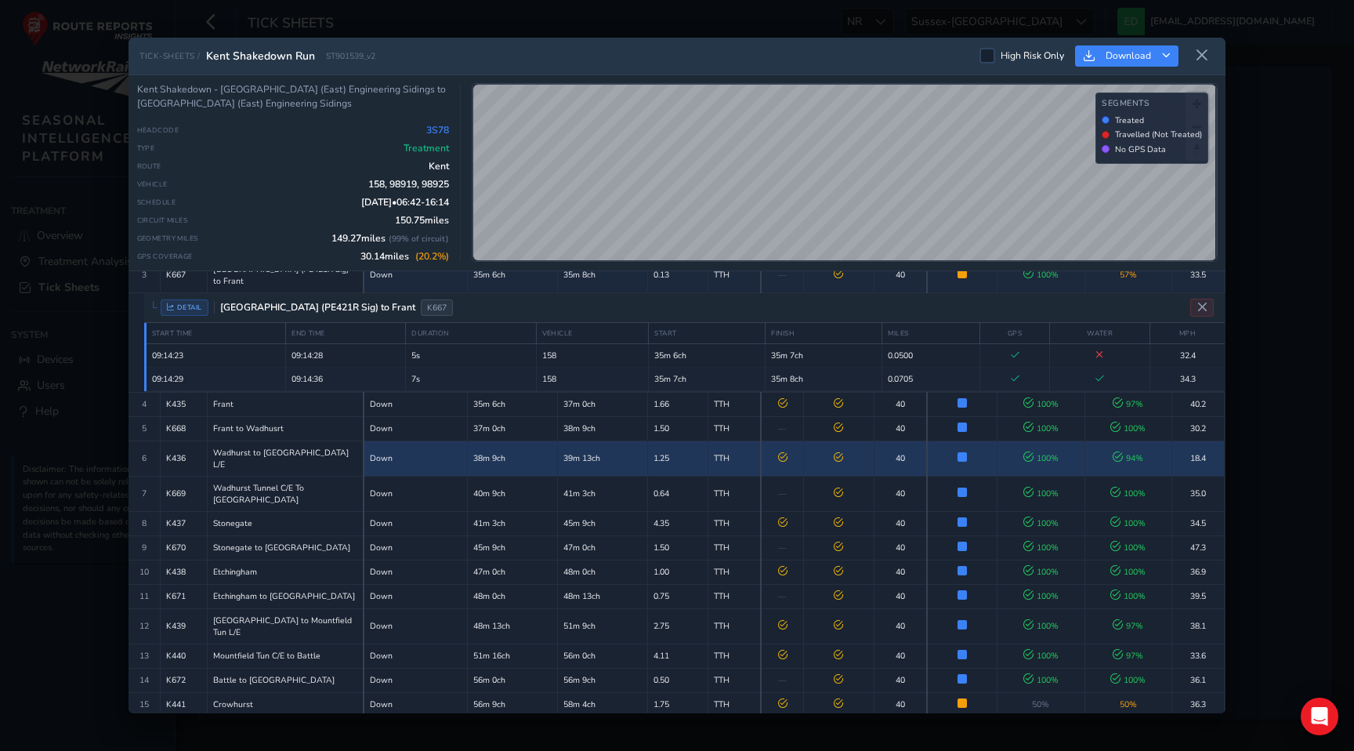
scroll to position [170, 0]
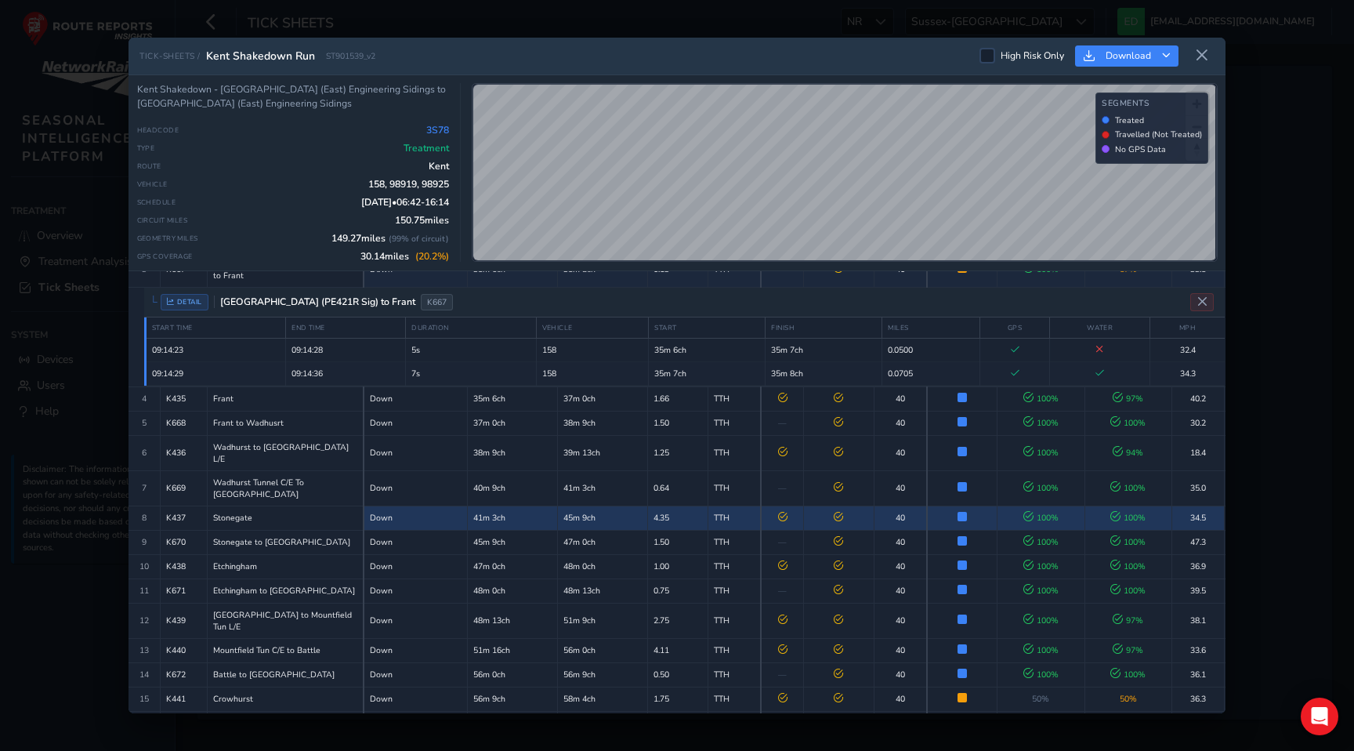
click at [526, 506] on td "41m 3ch" at bounding box center [513, 518] width 90 height 24
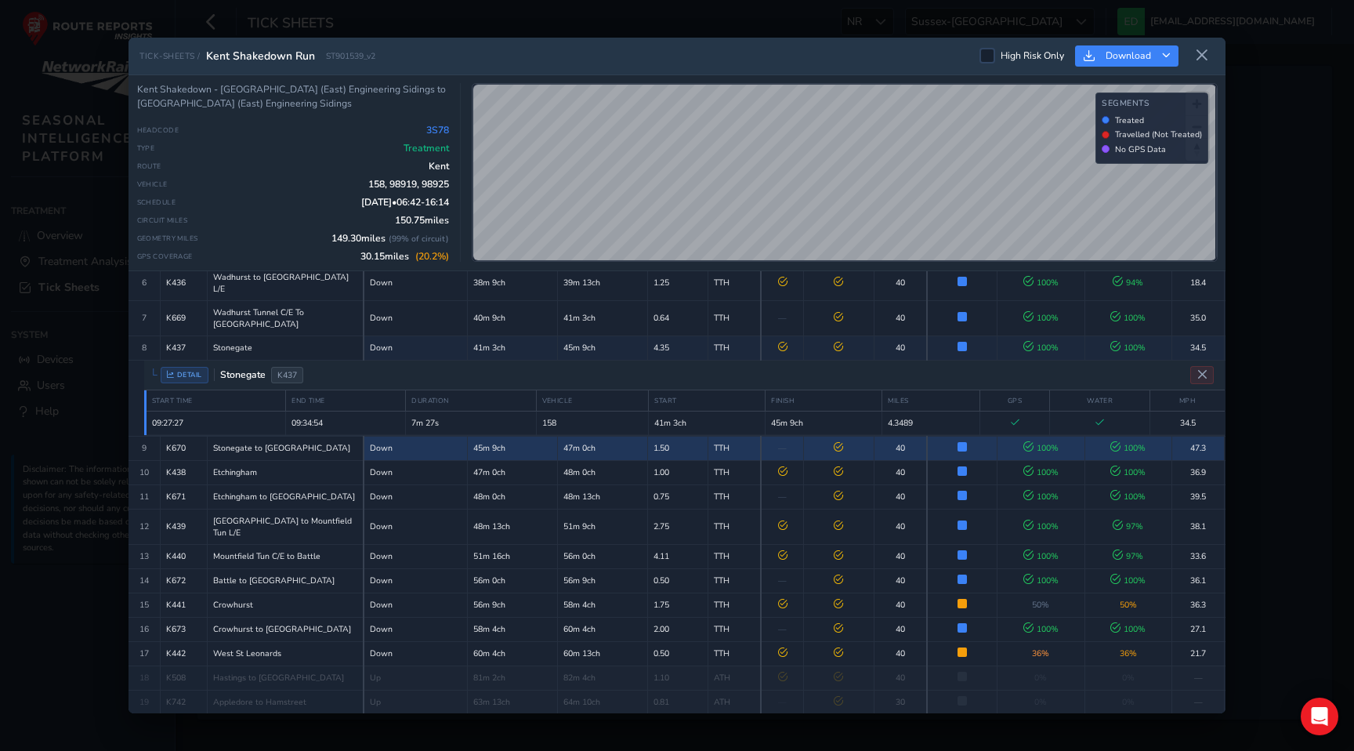
scroll to position [237, 0]
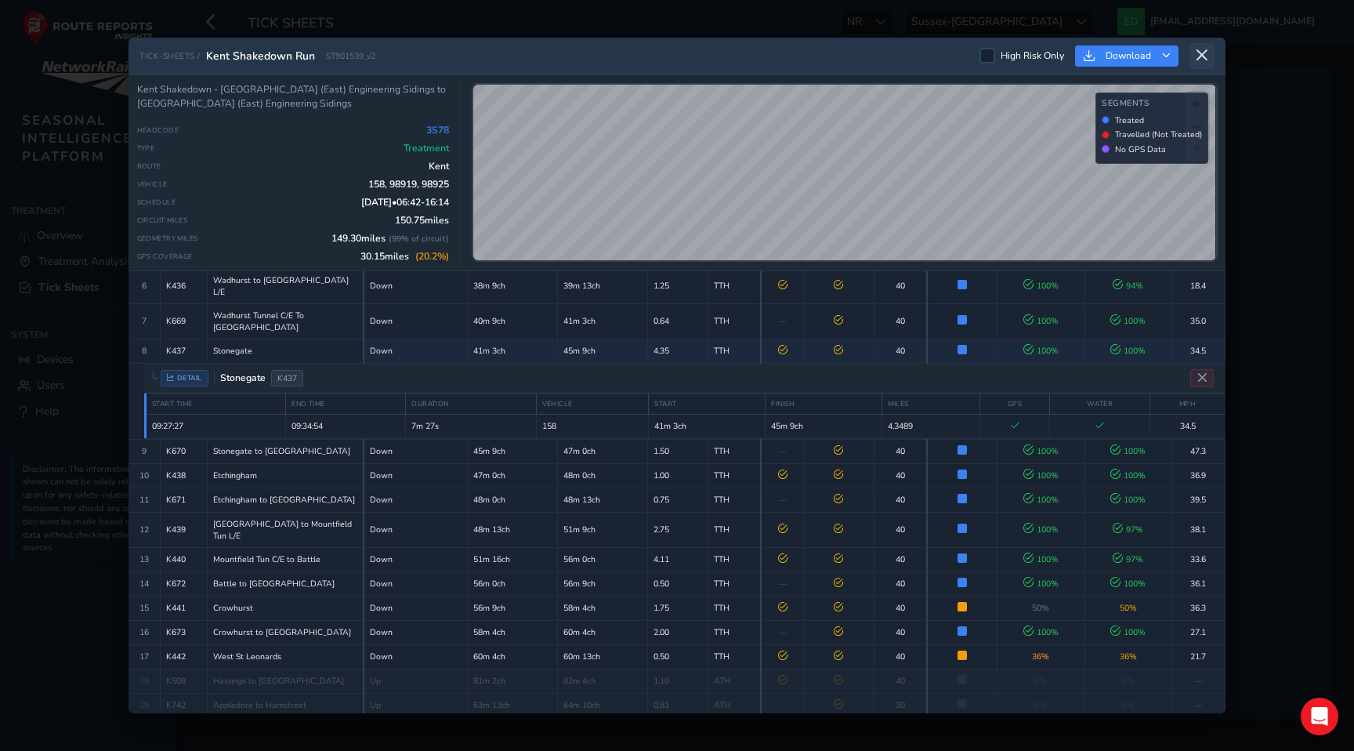
click at [1206, 50] on icon at bounding box center [1202, 56] width 14 height 14
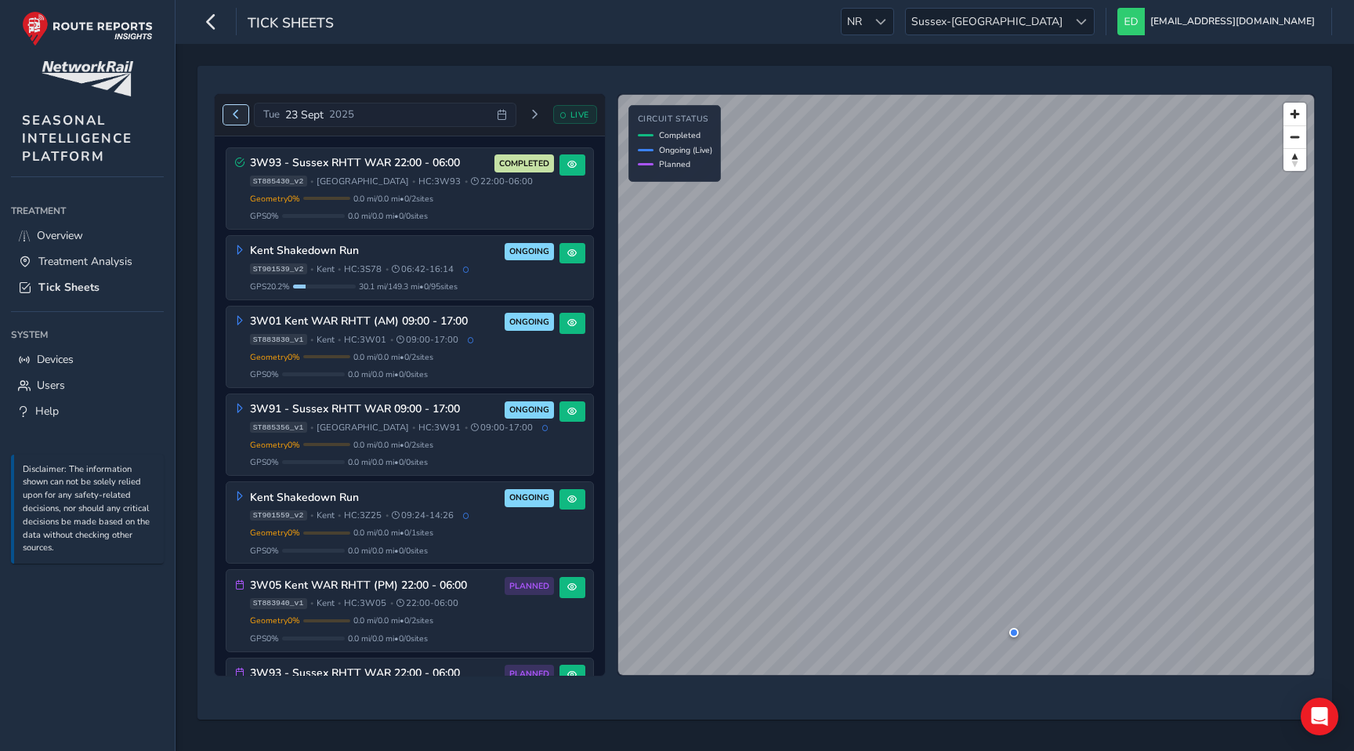
click at [234, 110] on span "Previous day" at bounding box center [235, 114] width 9 height 9
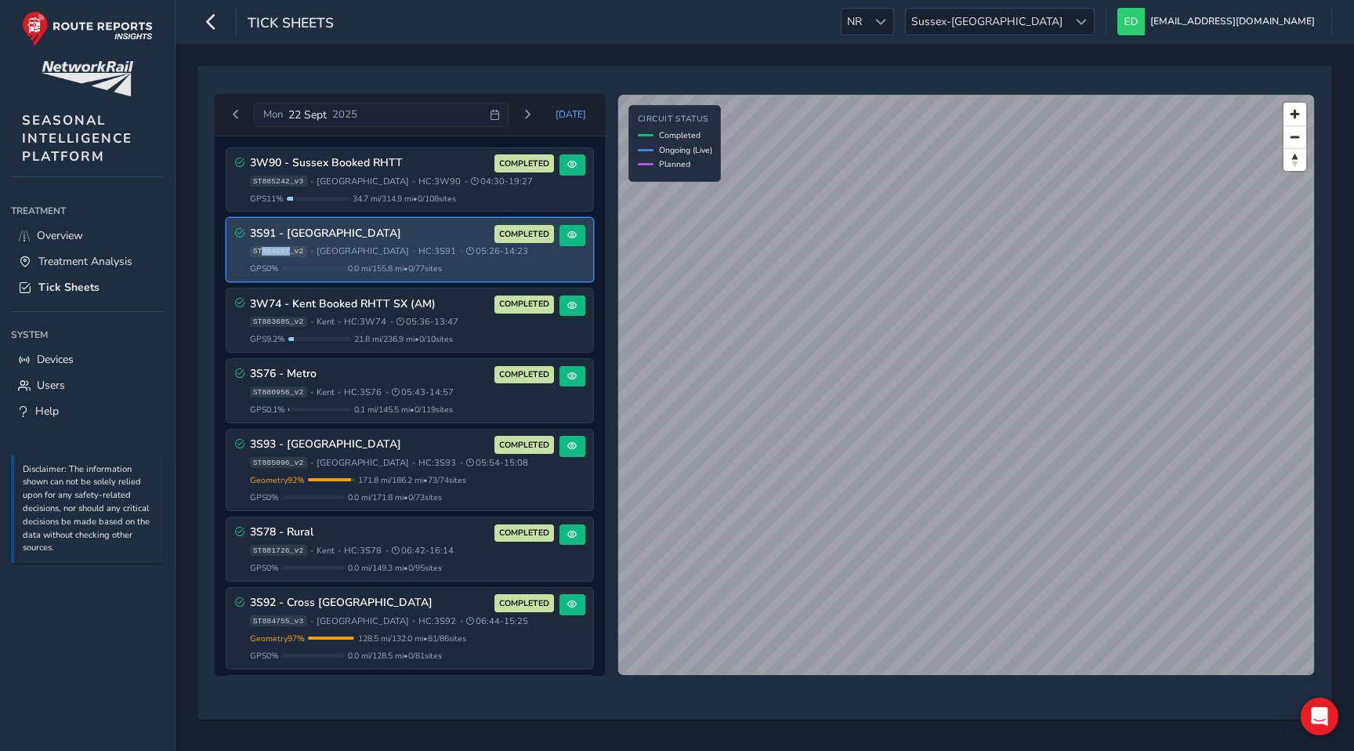
drag, startPoint x: 289, startPoint y: 254, endPoint x: 263, endPoint y: 254, distance: 25.9
click at [263, 254] on span "ST884607_v2" at bounding box center [278, 251] width 57 height 11
copy span "884607"
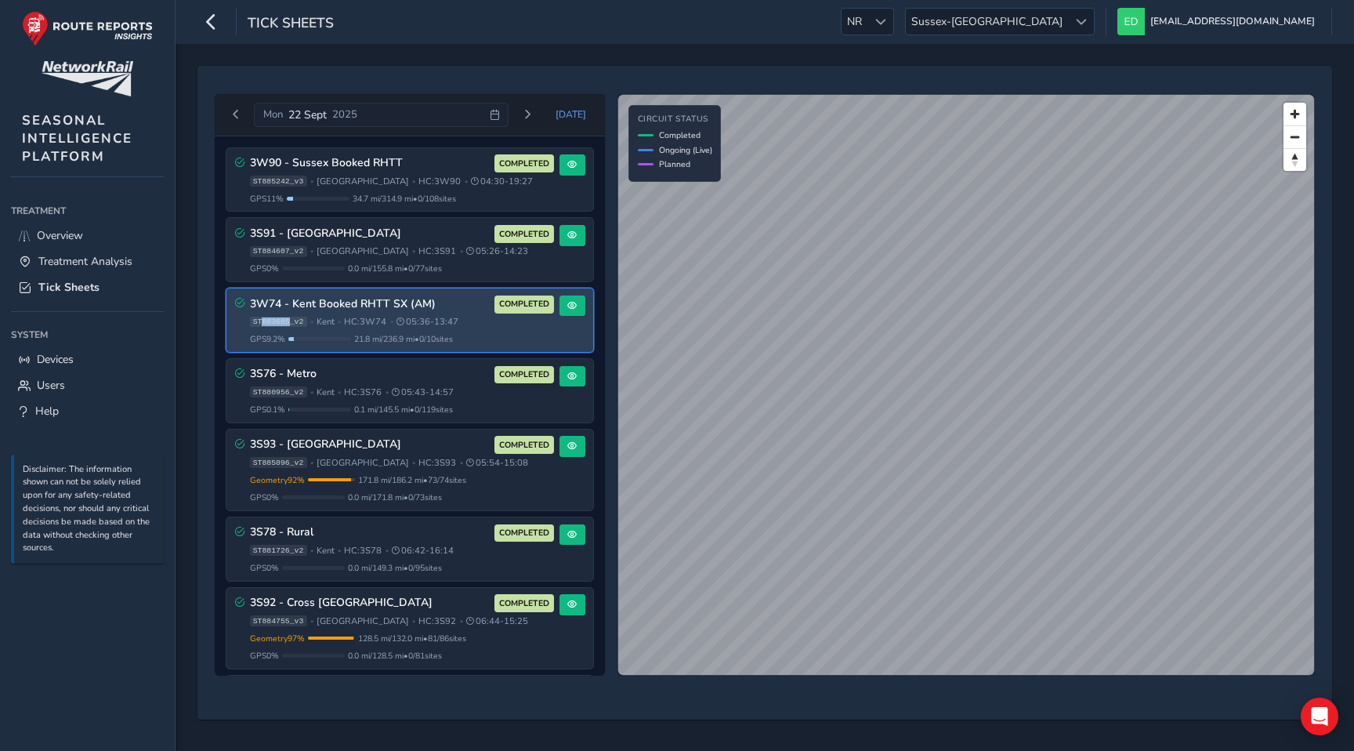
drag, startPoint x: 289, startPoint y: 325, endPoint x: 264, endPoint y: 325, distance: 25.1
click at [264, 325] on span "ST883685_v2" at bounding box center [278, 322] width 57 height 11
copy span "883685"
click at [515, 303] on span "COMPLETED" at bounding box center [524, 304] width 50 height 13
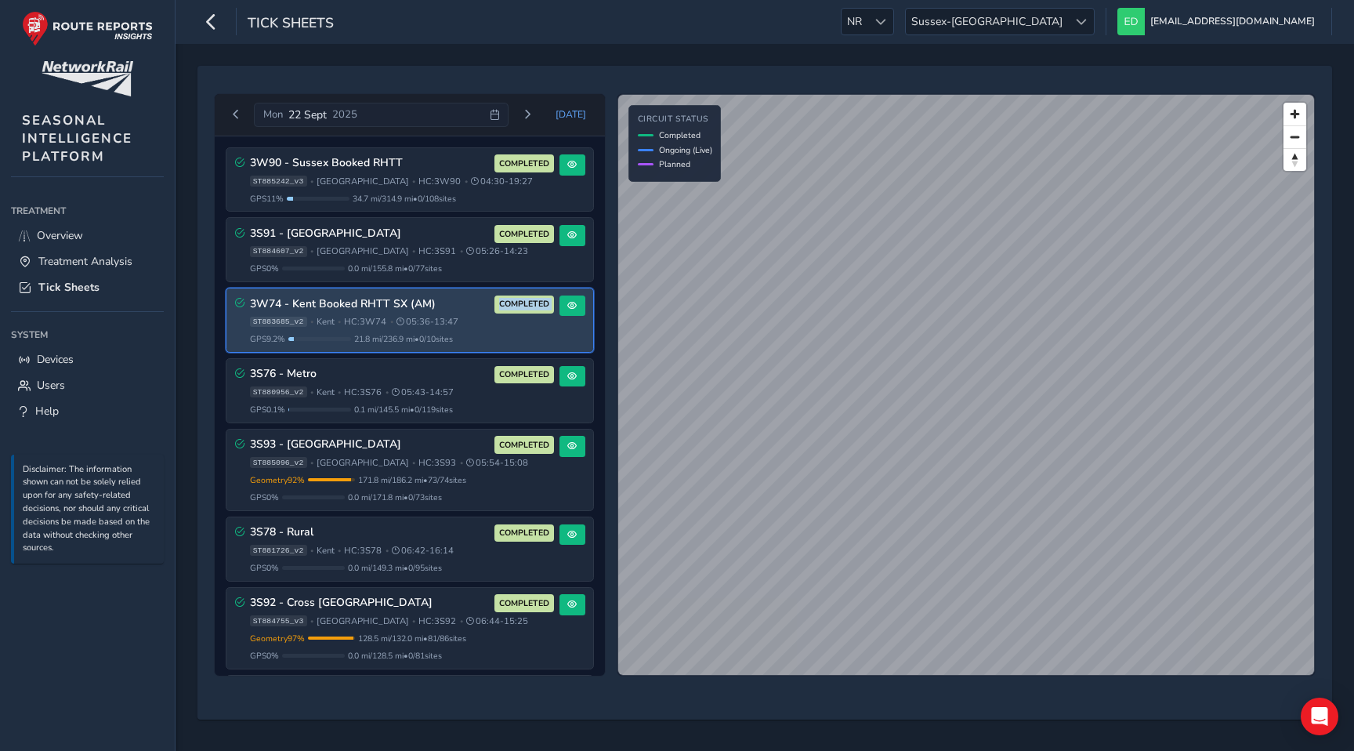
click at [515, 303] on span "COMPLETED" at bounding box center [524, 304] width 50 height 13
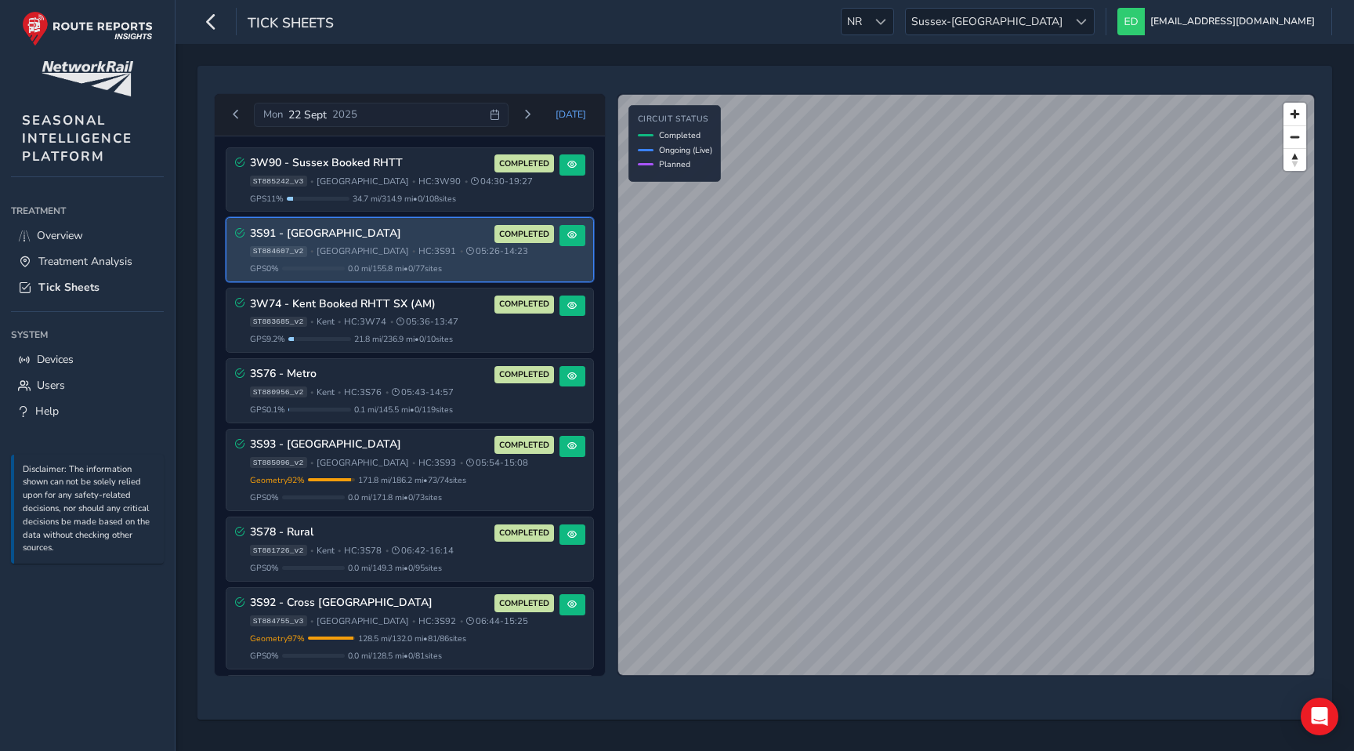
click at [530, 235] on span "COMPLETED" at bounding box center [524, 234] width 50 height 13
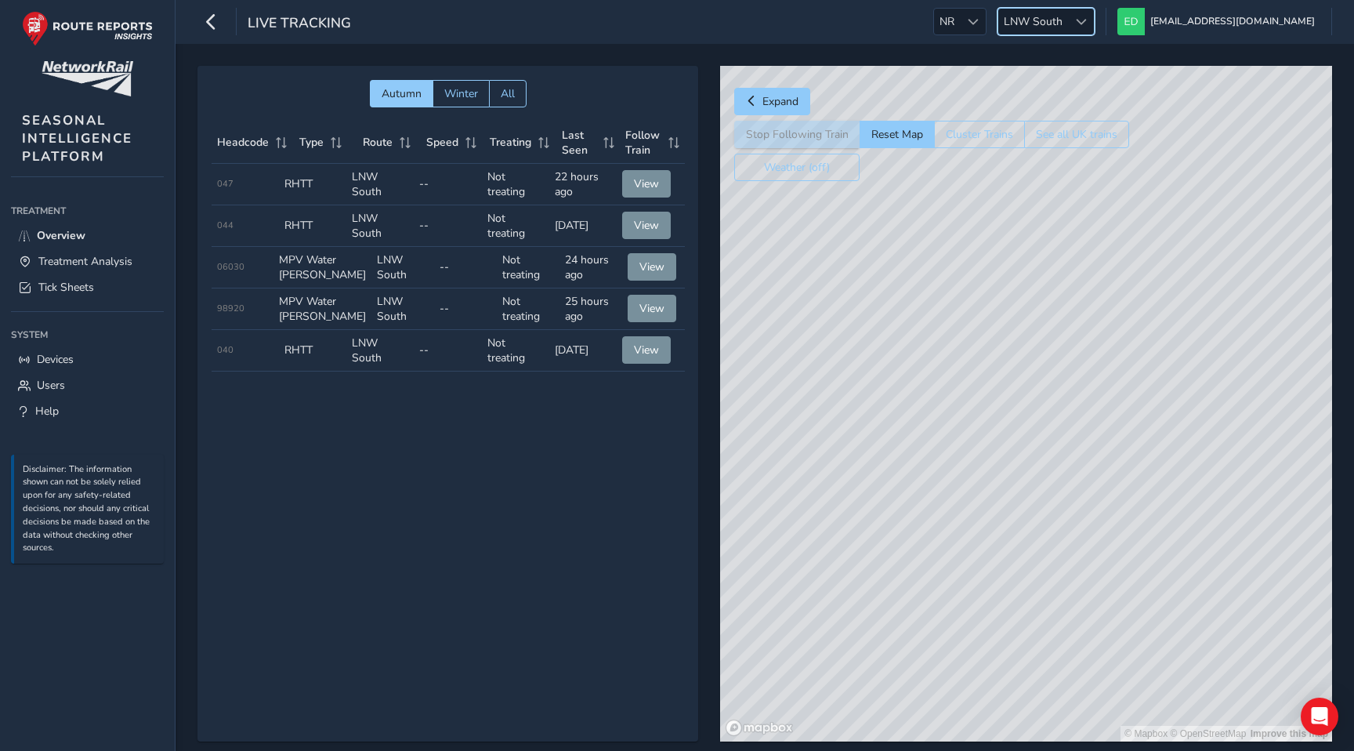
click at [1068, 21] on span "LNW South" at bounding box center [1034, 22] width 70 height 26
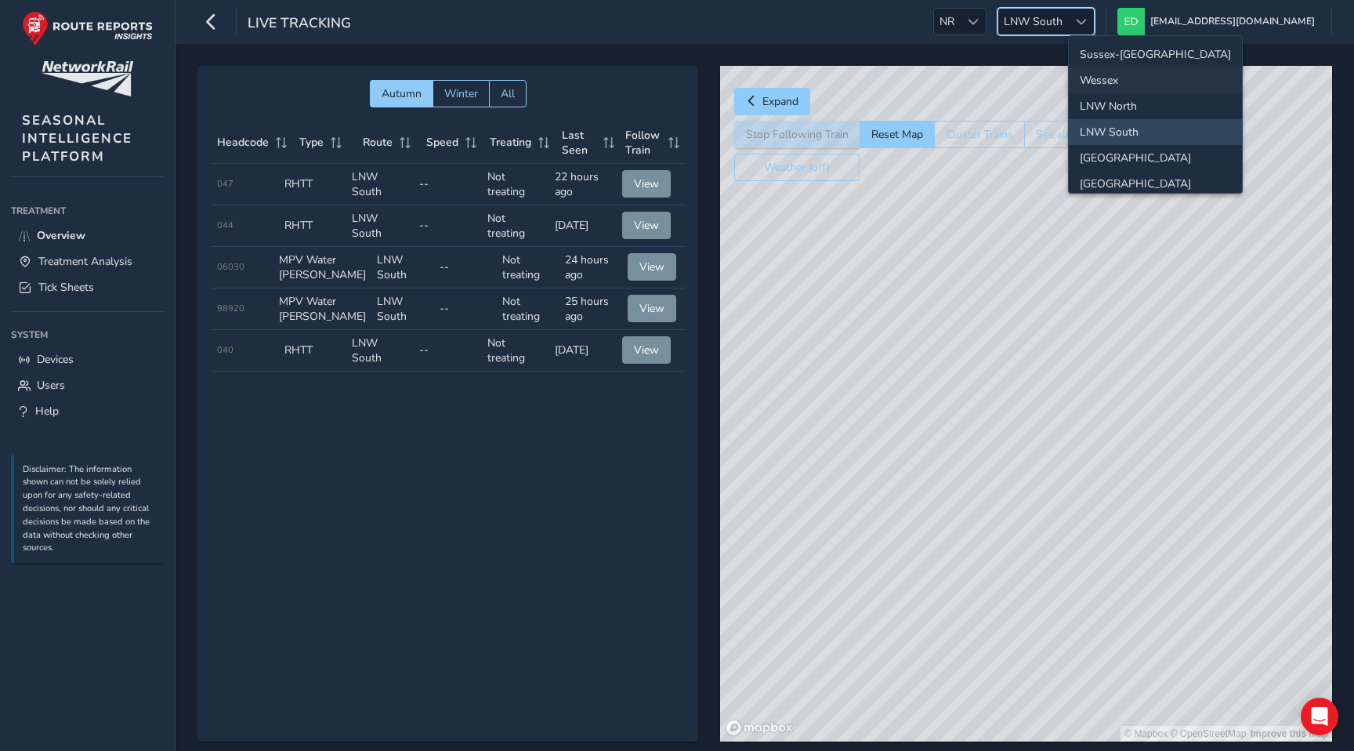
click at [1113, 72] on li "Wessex" at bounding box center [1155, 80] width 173 height 26
